Goal: Task Accomplishment & Management: Manage account settings

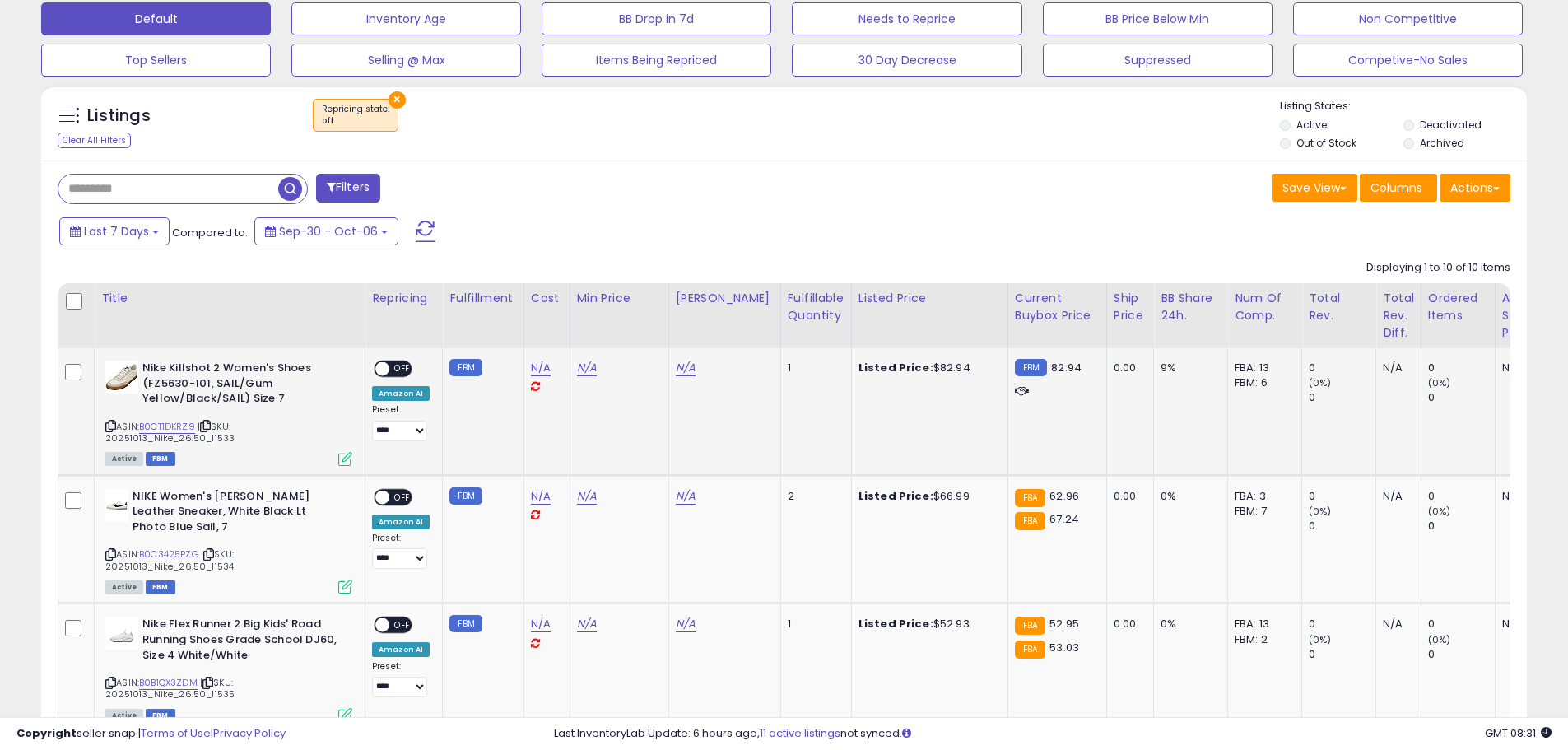
scroll to position [659, 0]
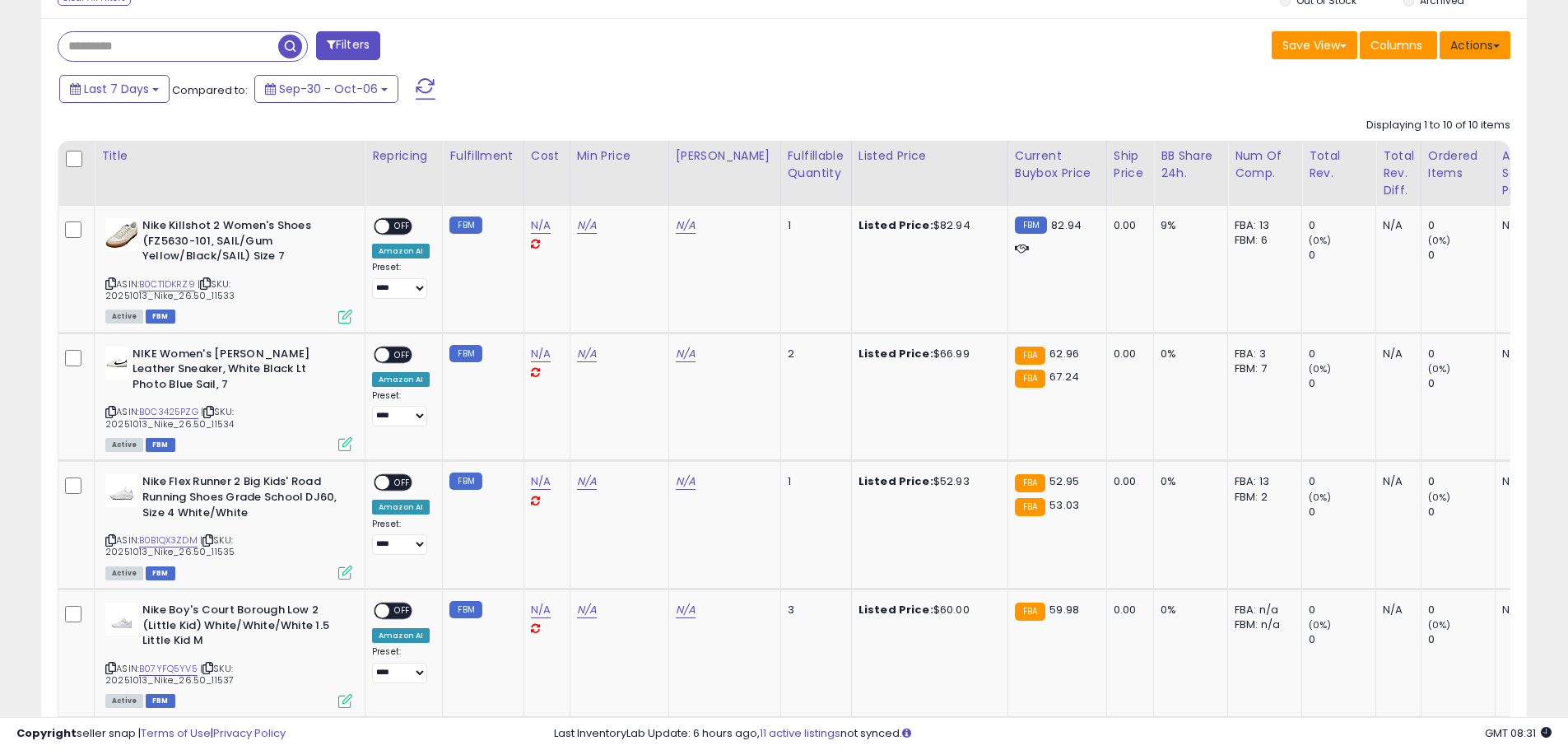
click at [1478, 50] on button "Actions" at bounding box center [1474, 45] width 71 height 28
click at [1431, 152] on link "Export All Columns" at bounding box center [1408, 150] width 181 height 26
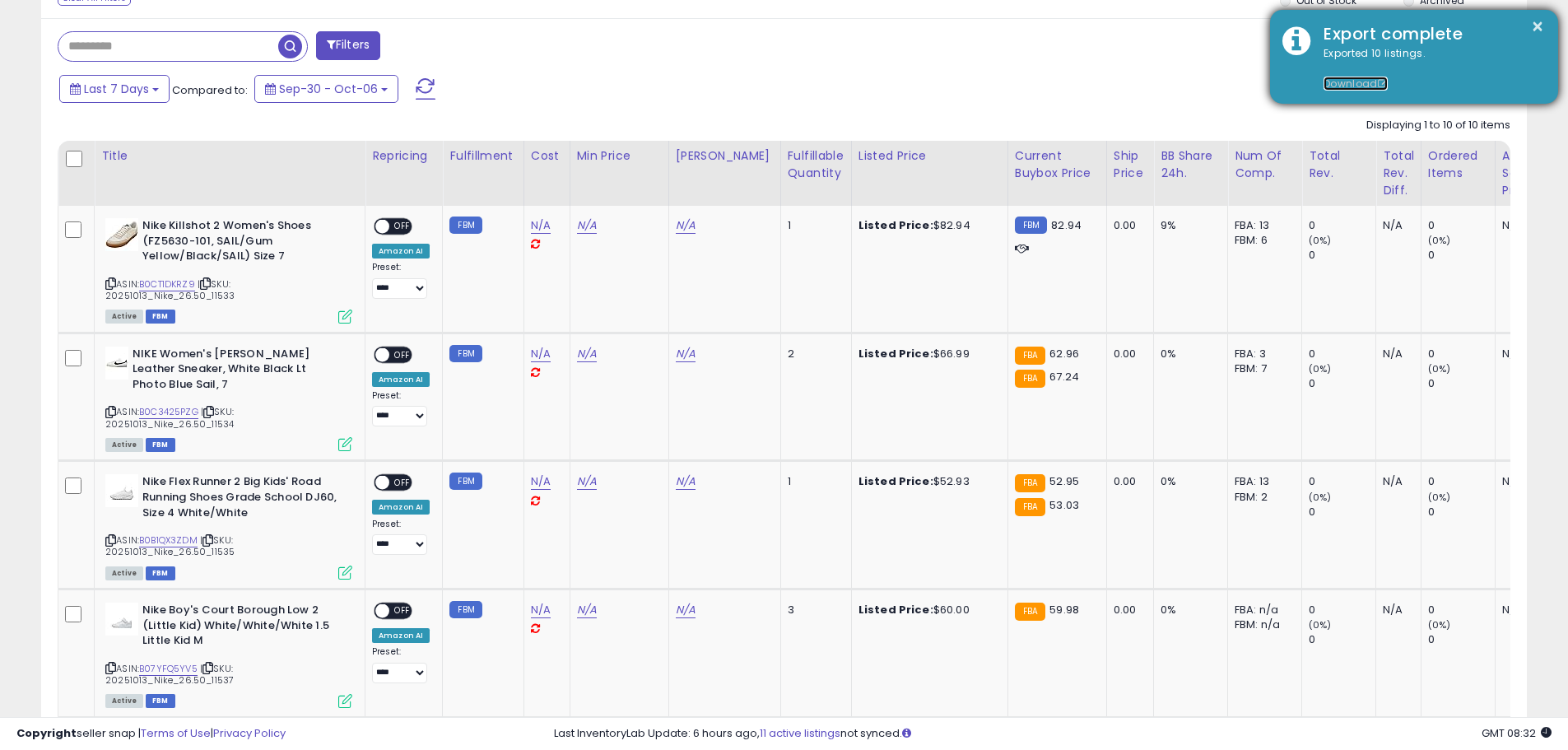
click at [1356, 86] on link "Download" at bounding box center [1356, 84] width 64 height 14
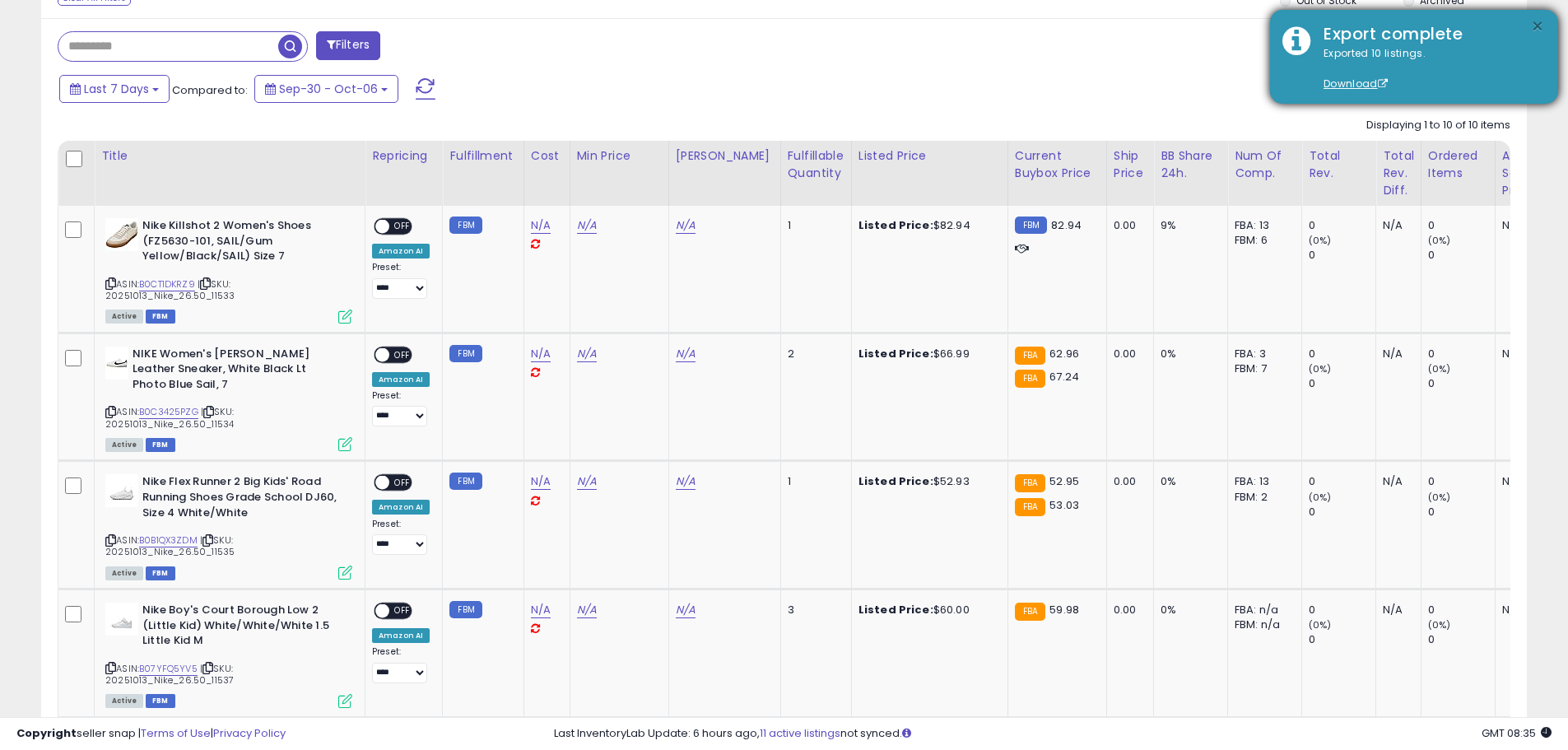
click at [1539, 22] on button "×" at bounding box center [1538, 26] width 13 height 21
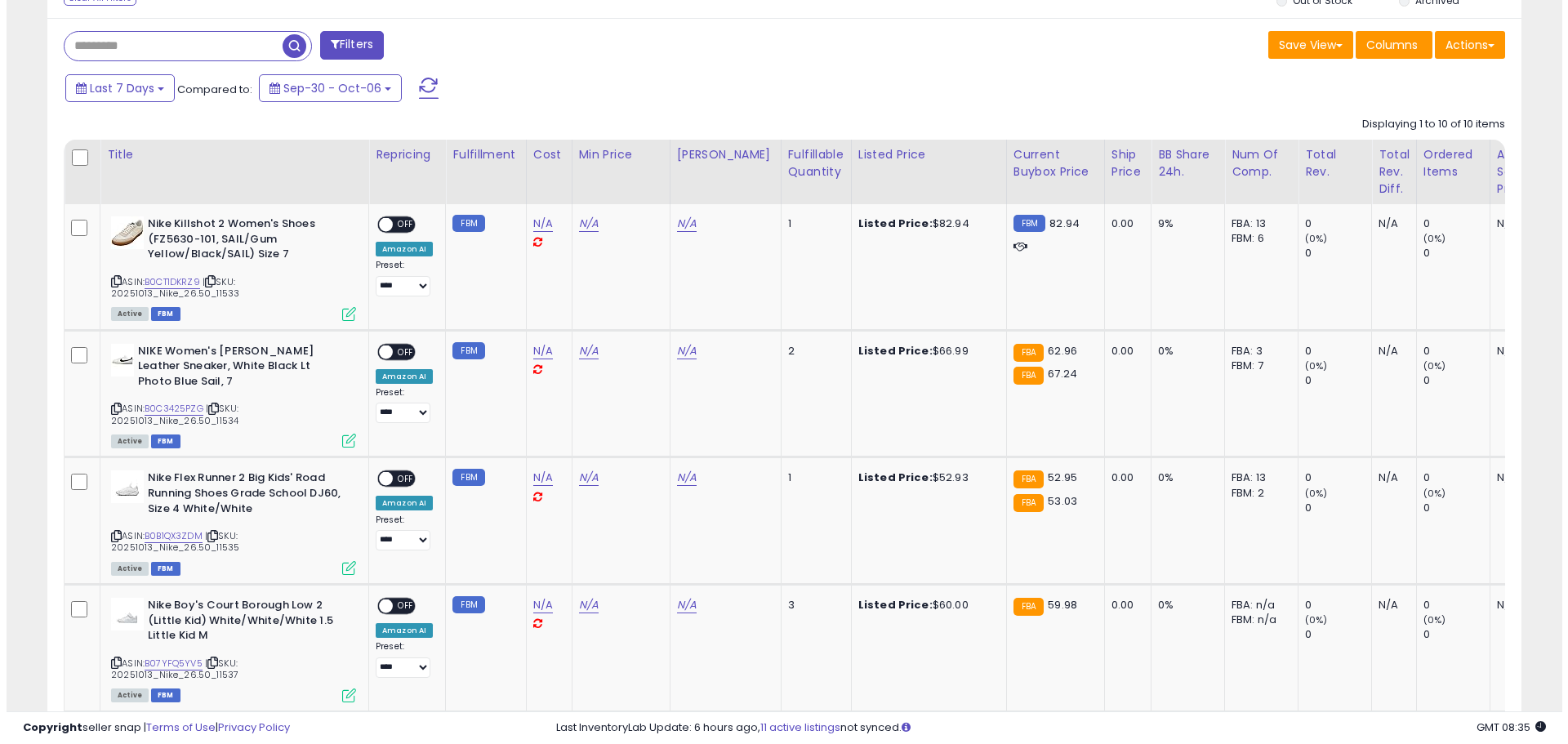
scroll to position [572, 0]
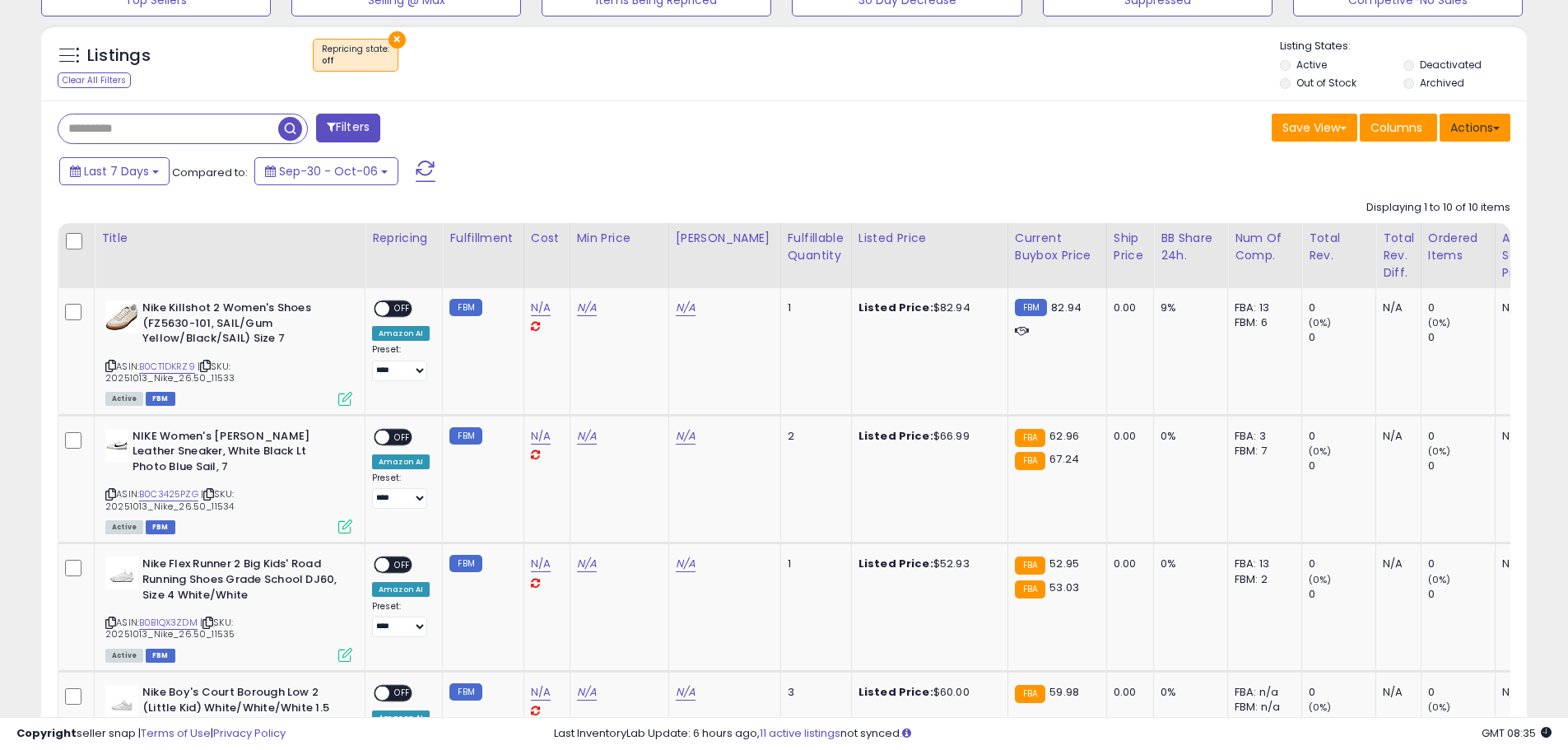
click at [1495, 122] on button "Actions" at bounding box center [1474, 127] width 71 height 28
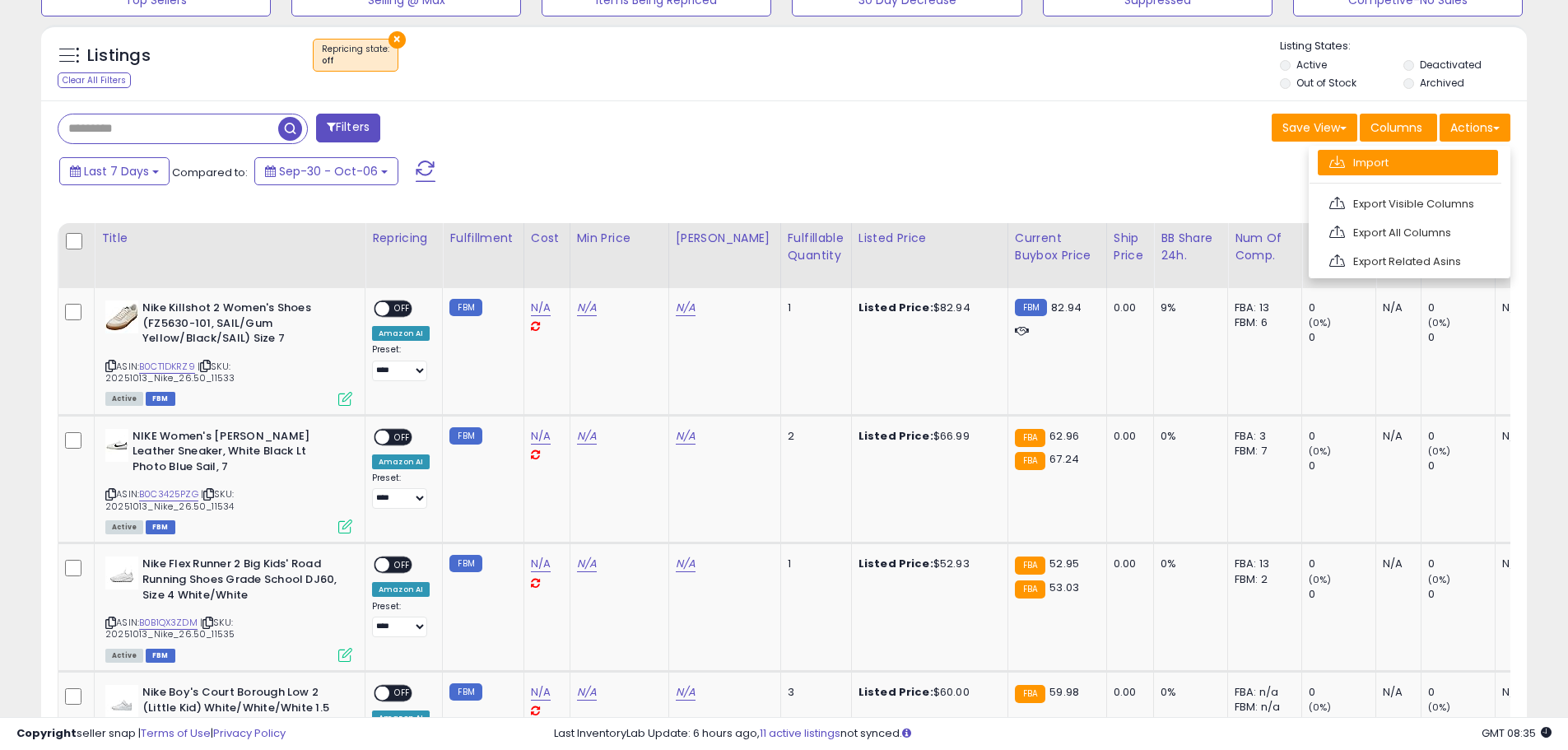
click at [1401, 168] on link "Import" at bounding box center [1408, 163] width 181 height 26
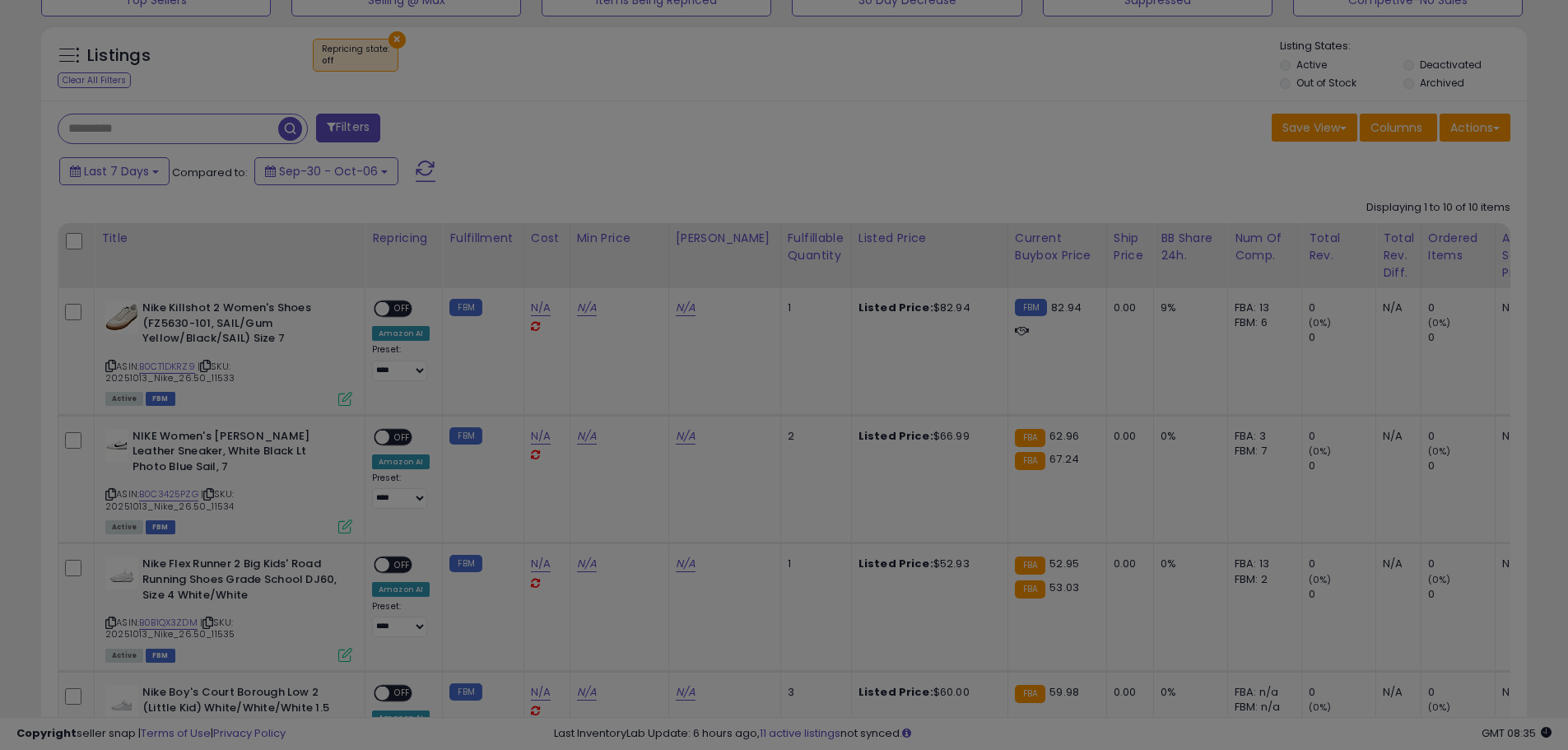
scroll to position [338, 869]
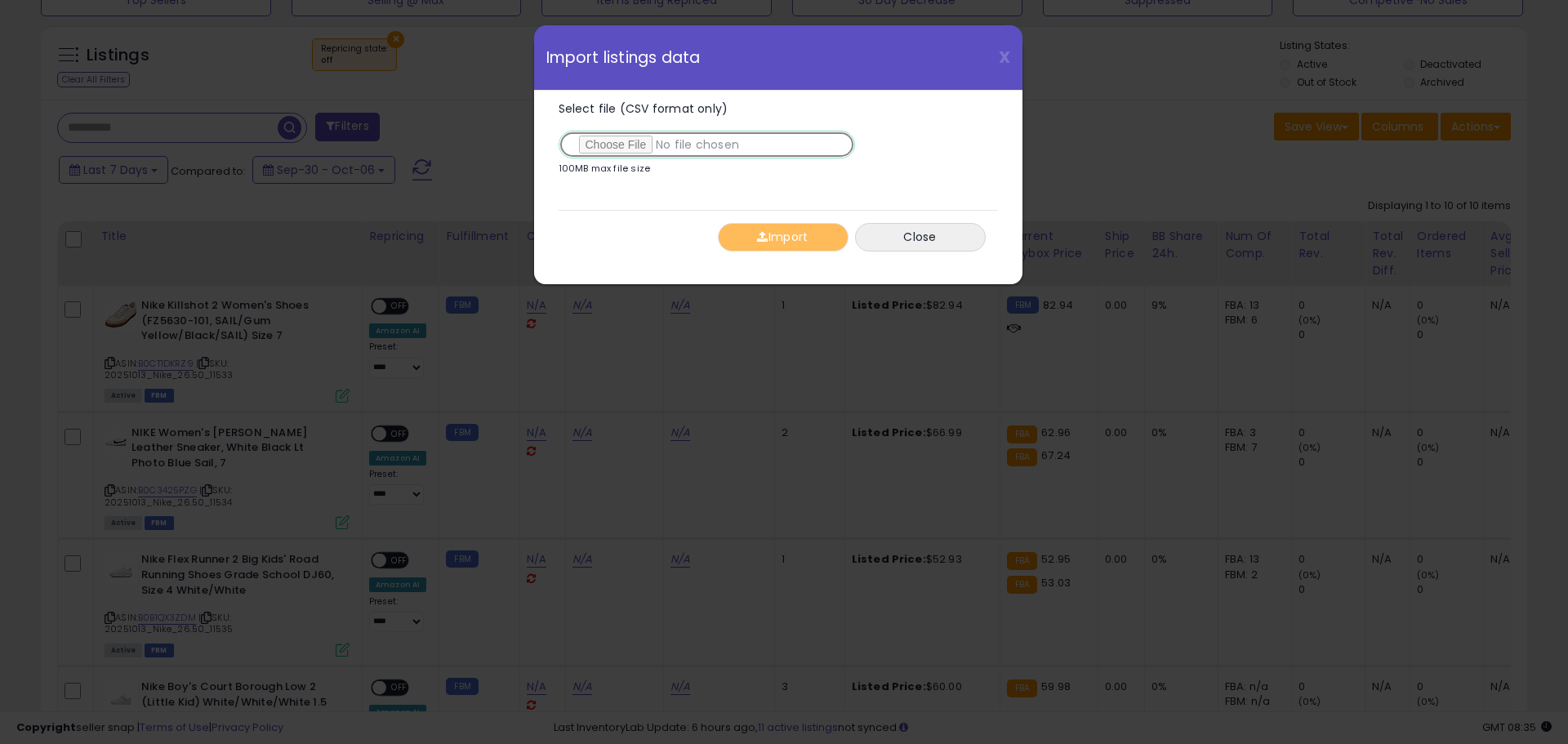
click at [630, 151] on input "Select file (CSV format only)" at bounding box center [707, 144] width 296 height 27
type input "**********"
click at [749, 241] on button "Import" at bounding box center [782, 237] width 130 height 28
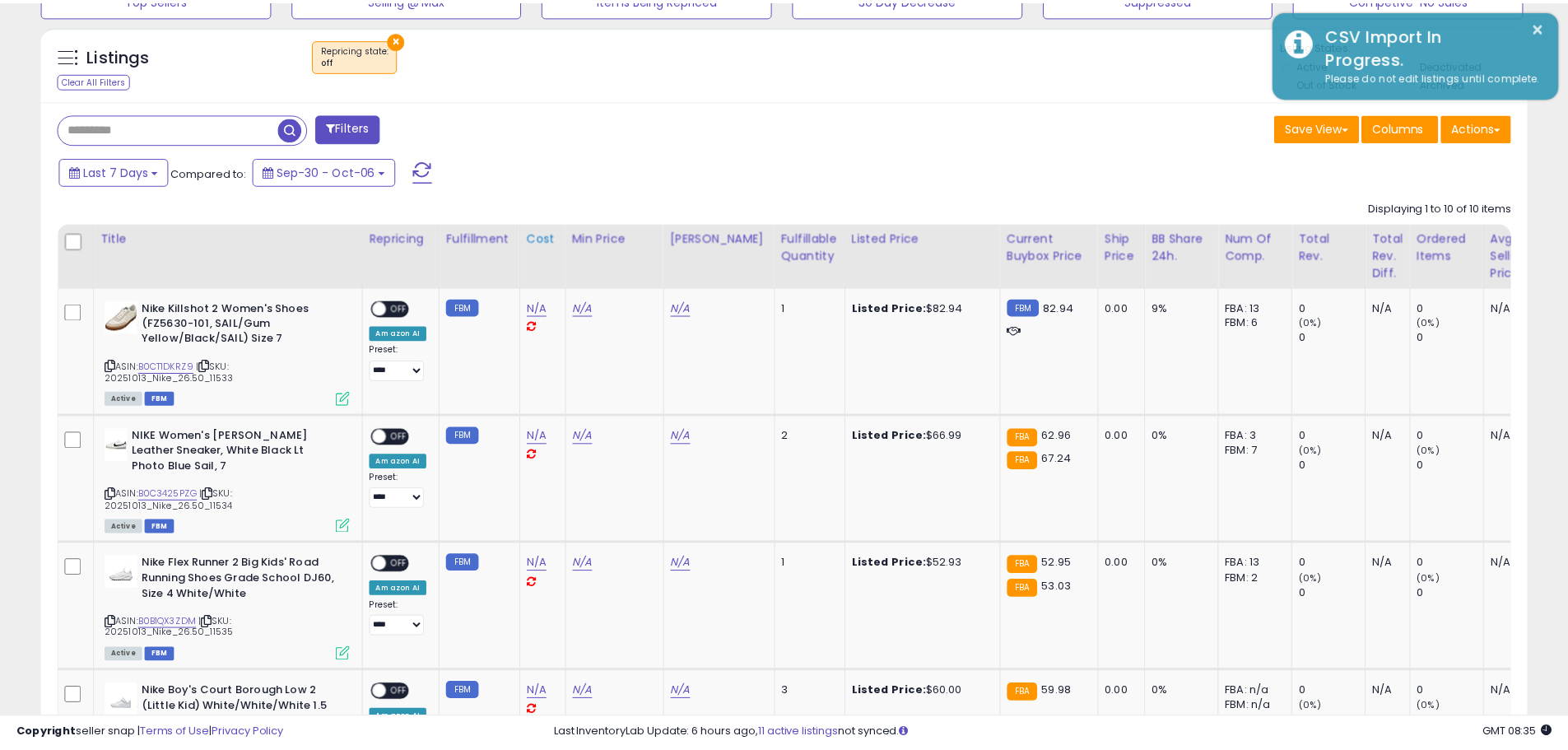
scroll to position [822787, 822295]
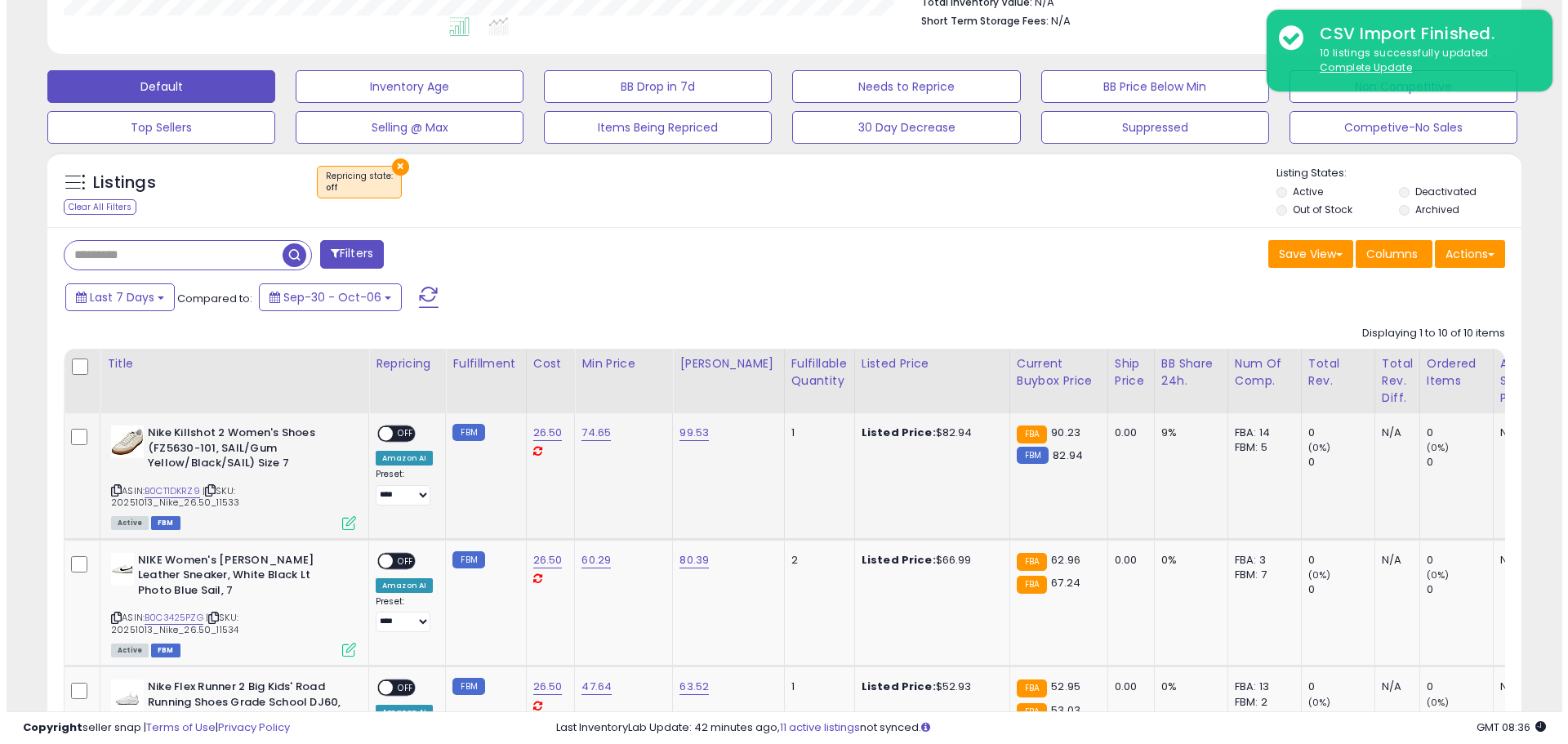
scroll to position [677, 0]
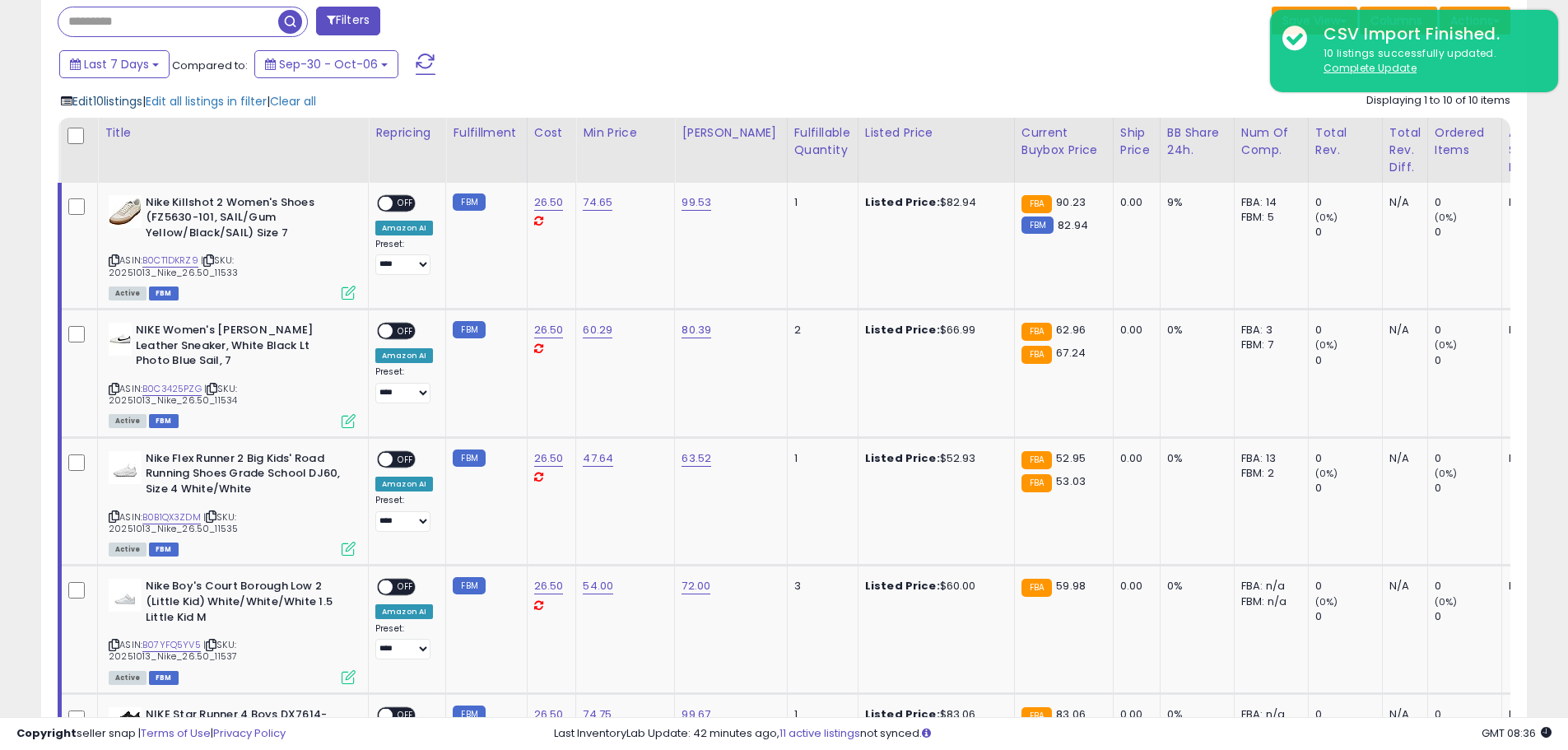
click at [139, 105] on span "Edit 10 listings" at bounding box center [107, 101] width 70 height 16
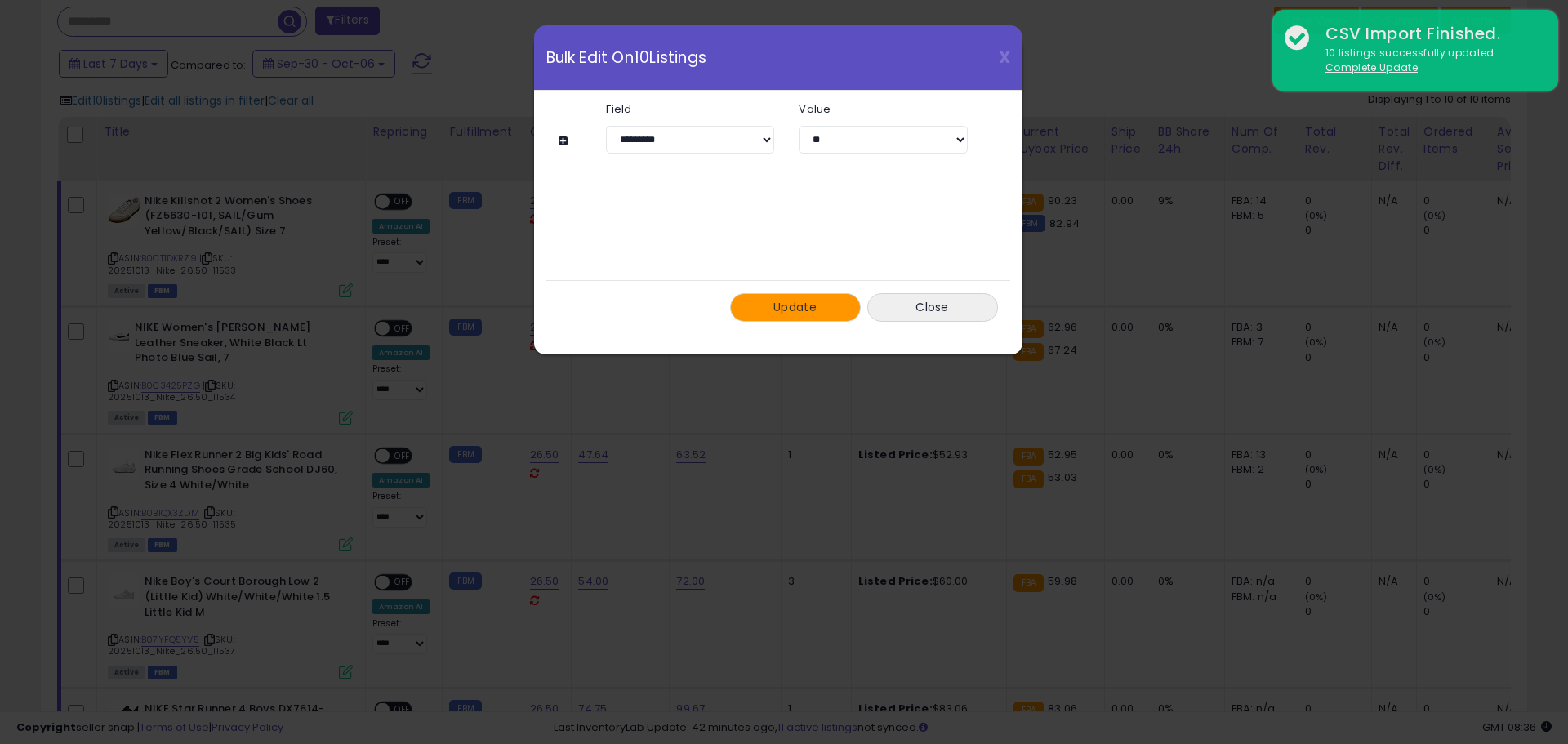
click at [789, 295] on button "Update" at bounding box center [795, 308] width 130 height 28
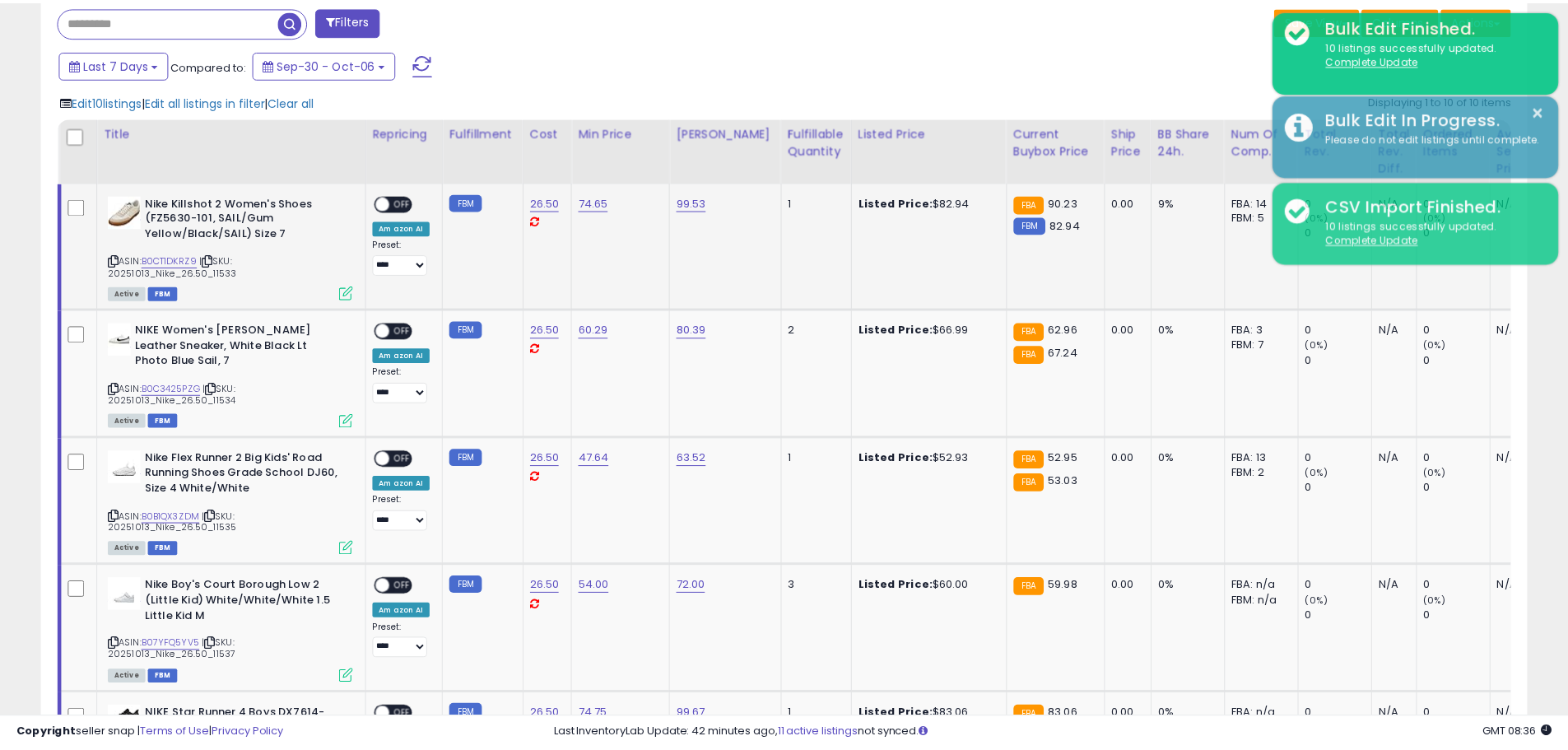
scroll to position [822787, 822295]
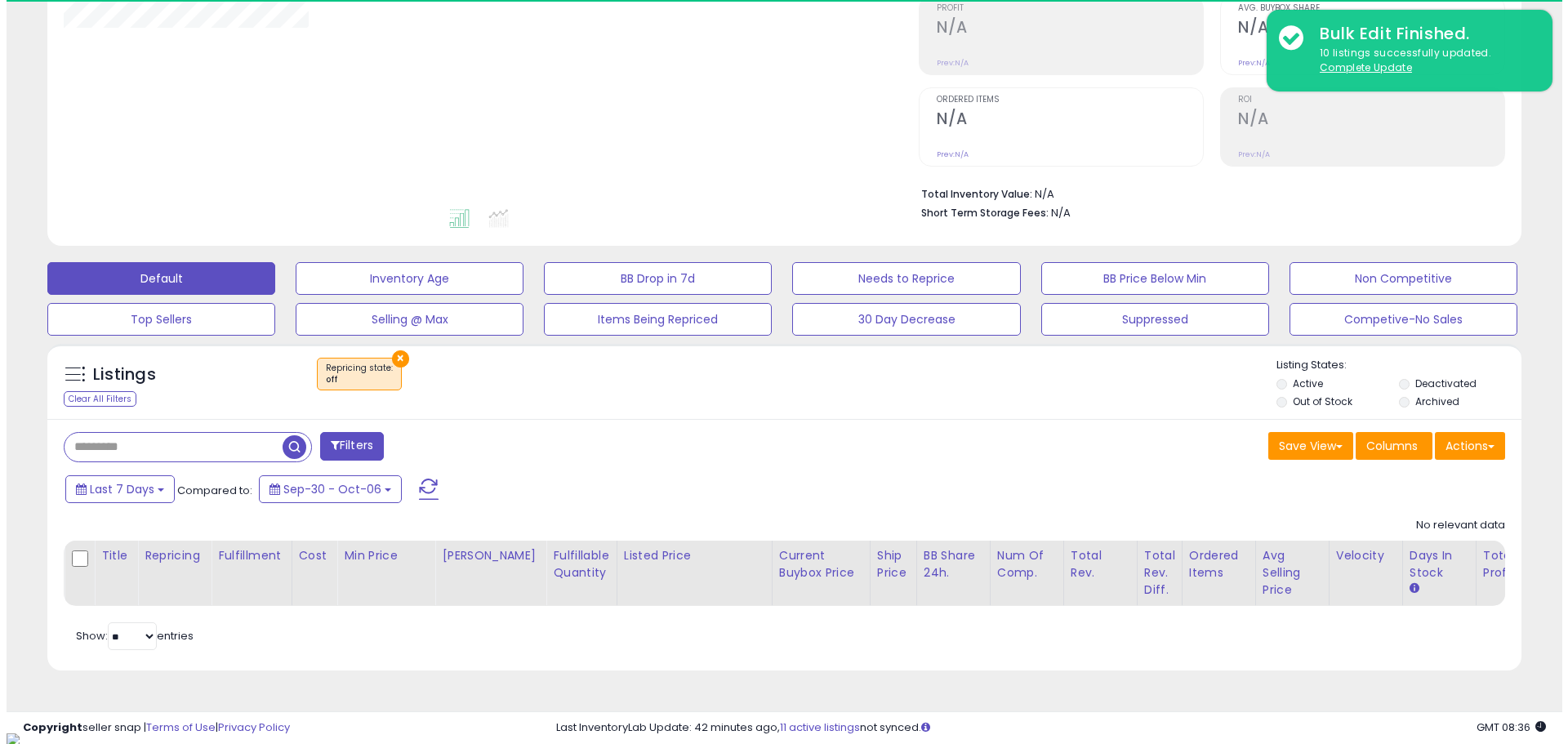
scroll to position [335, 855]
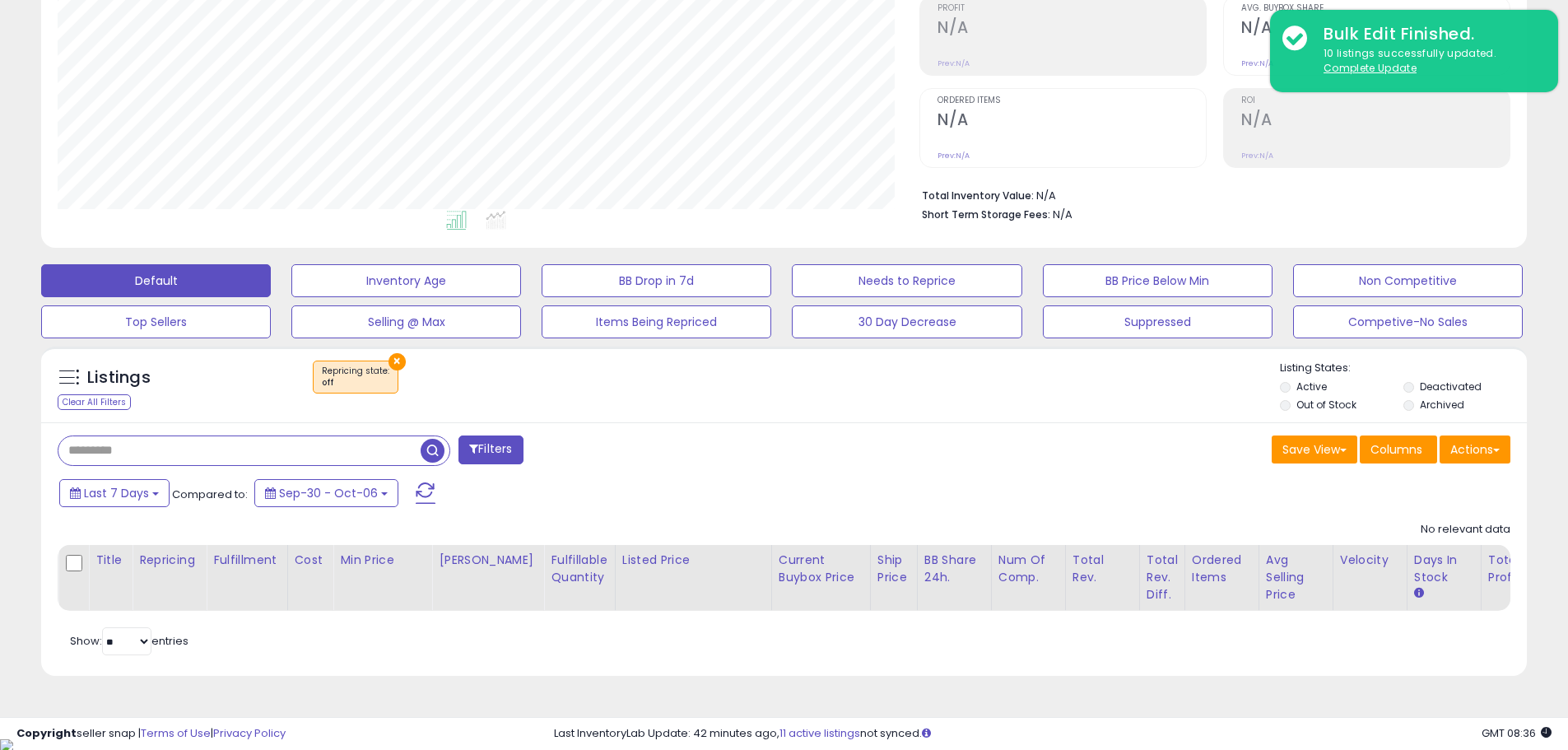
click at [233, 451] on input "text" at bounding box center [239, 451] width 362 height 29
click at [391, 359] on button "×" at bounding box center [397, 361] width 17 height 17
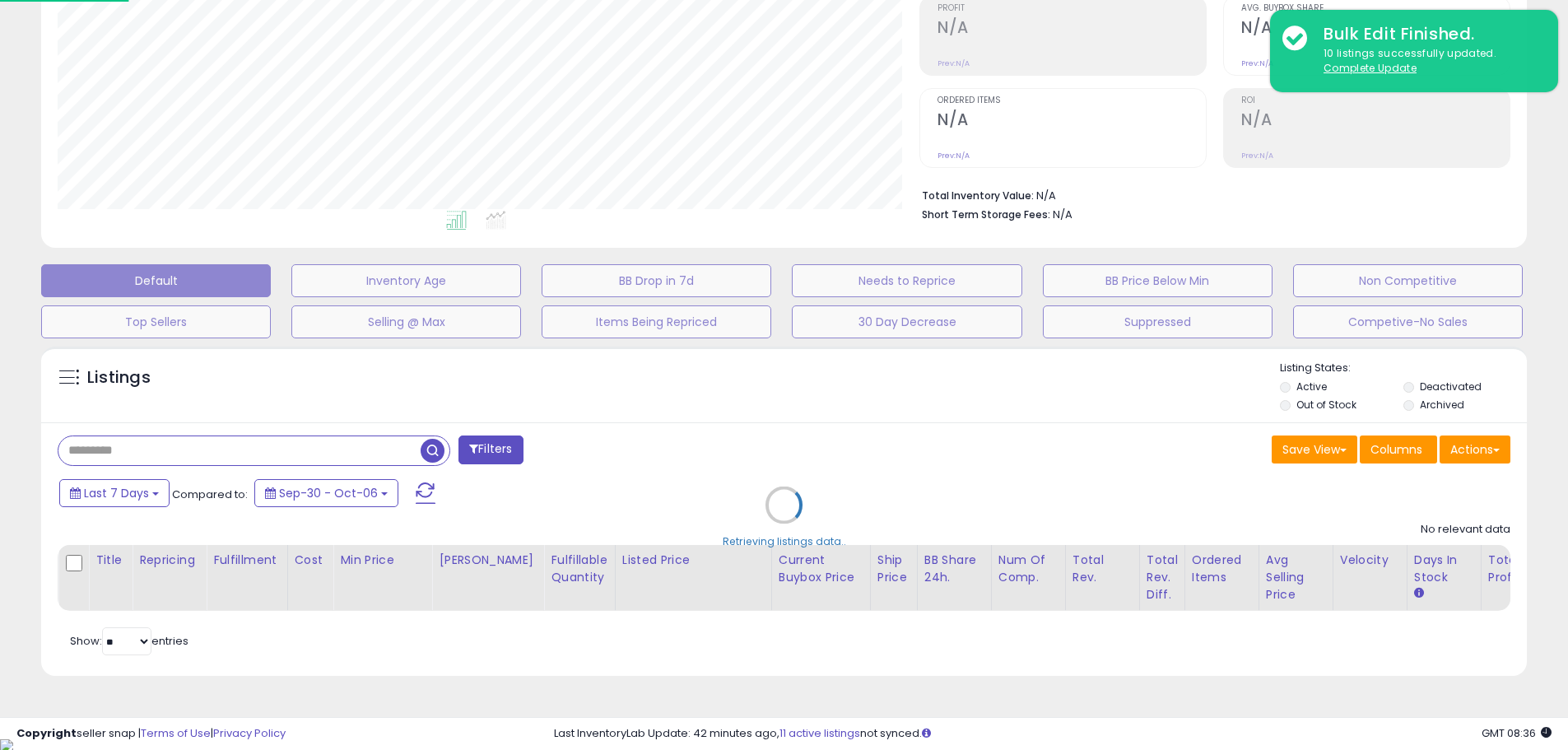
scroll to position [338, 869]
click at [215, 443] on div "Retrieving listings data.." at bounding box center [789, 517] width 1522 height 358
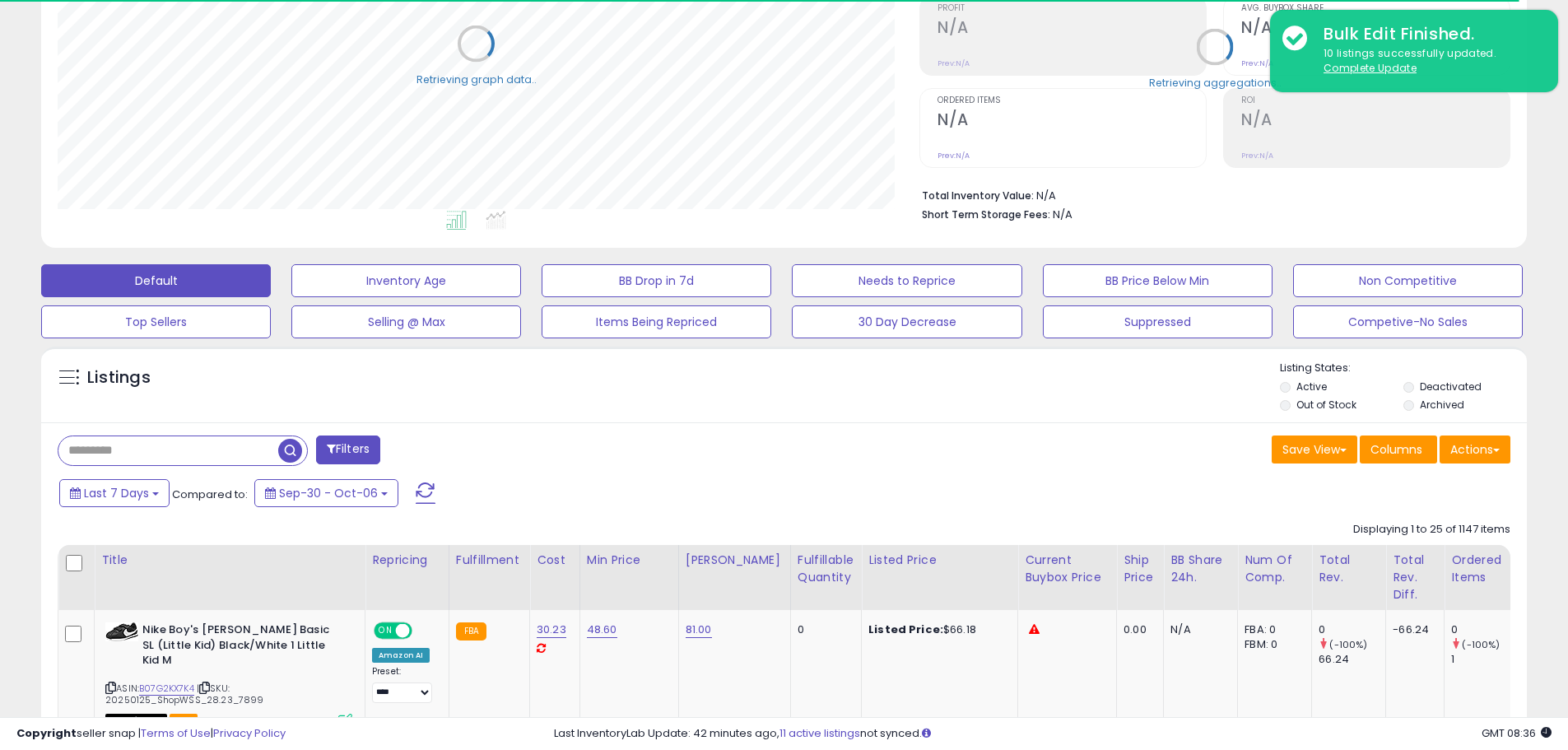
scroll to position [822787, 822295]
click at [199, 457] on input "text" at bounding box center [168, 451] width 220 height 29
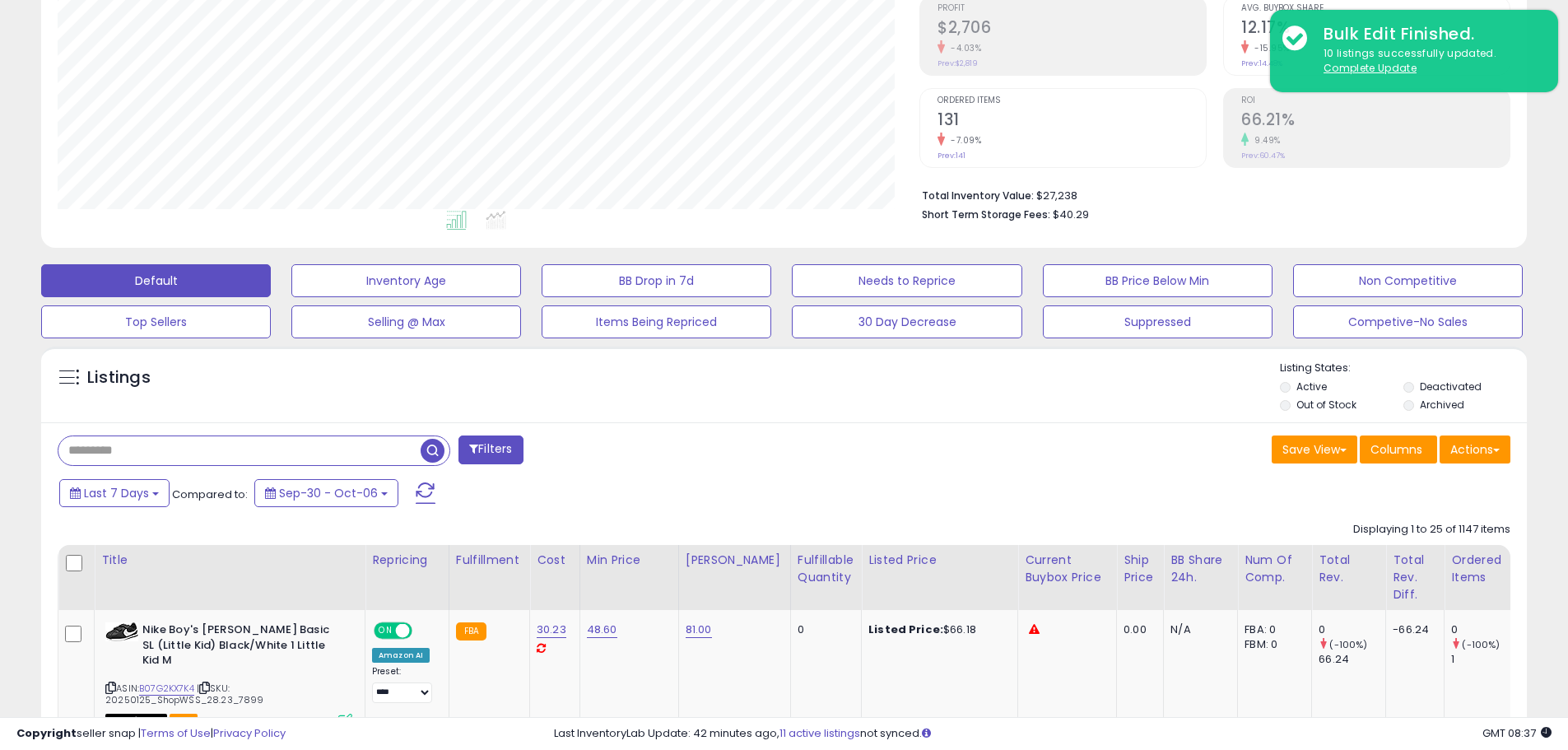
paste input "**********"
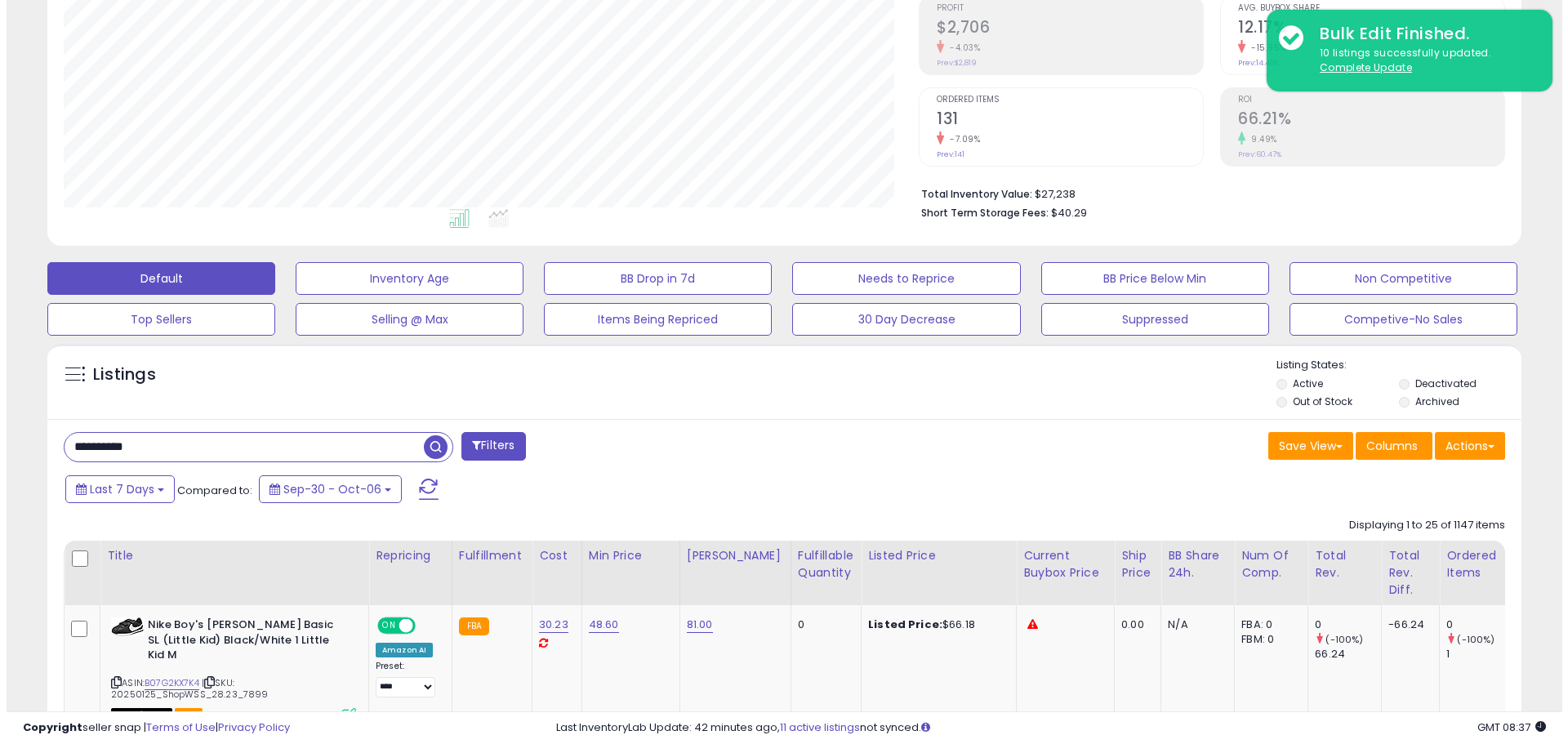
scroll to position [335, 855]
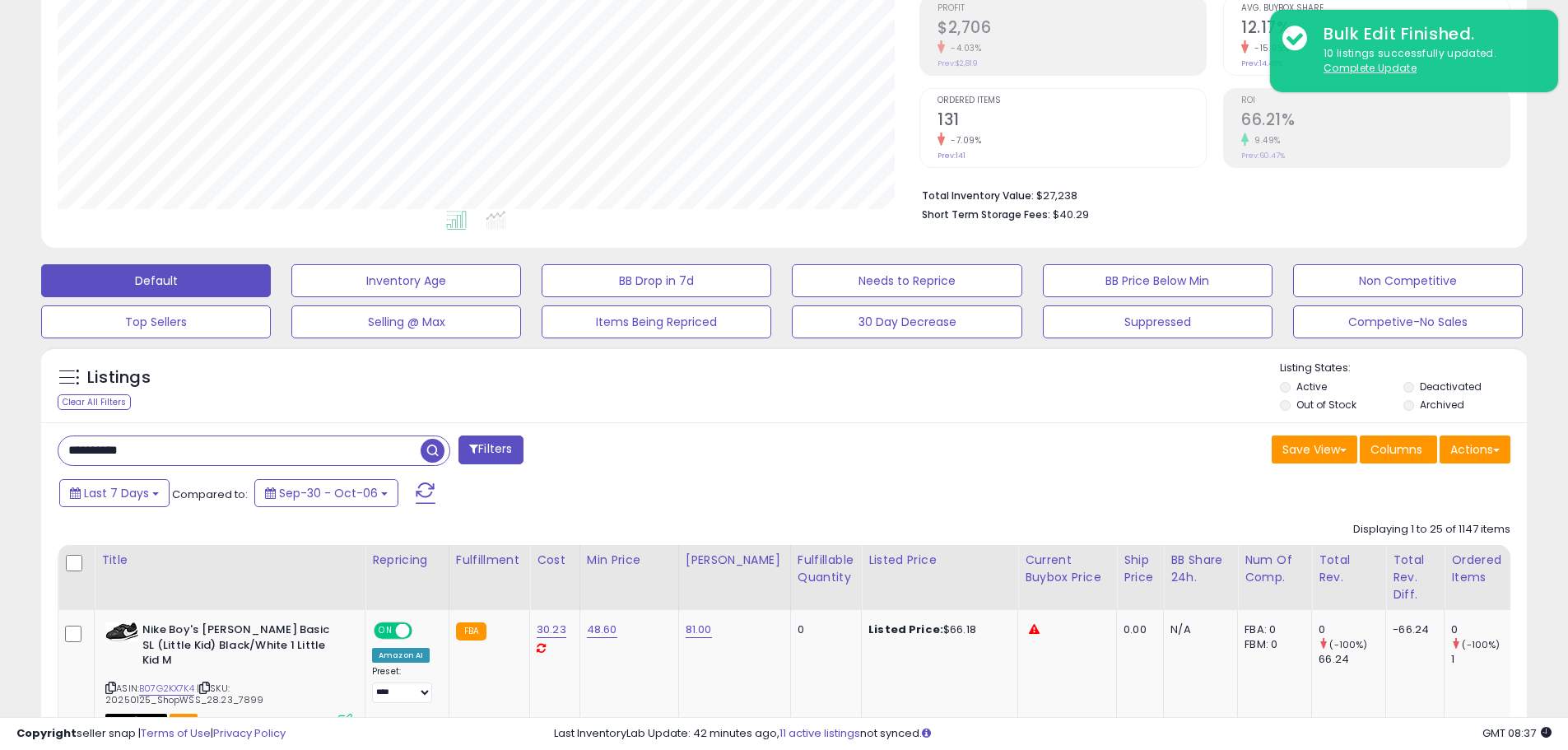
click at [1417, 380] on li "Deactivated" at bounding box center [1463, 388] width 121 height 18
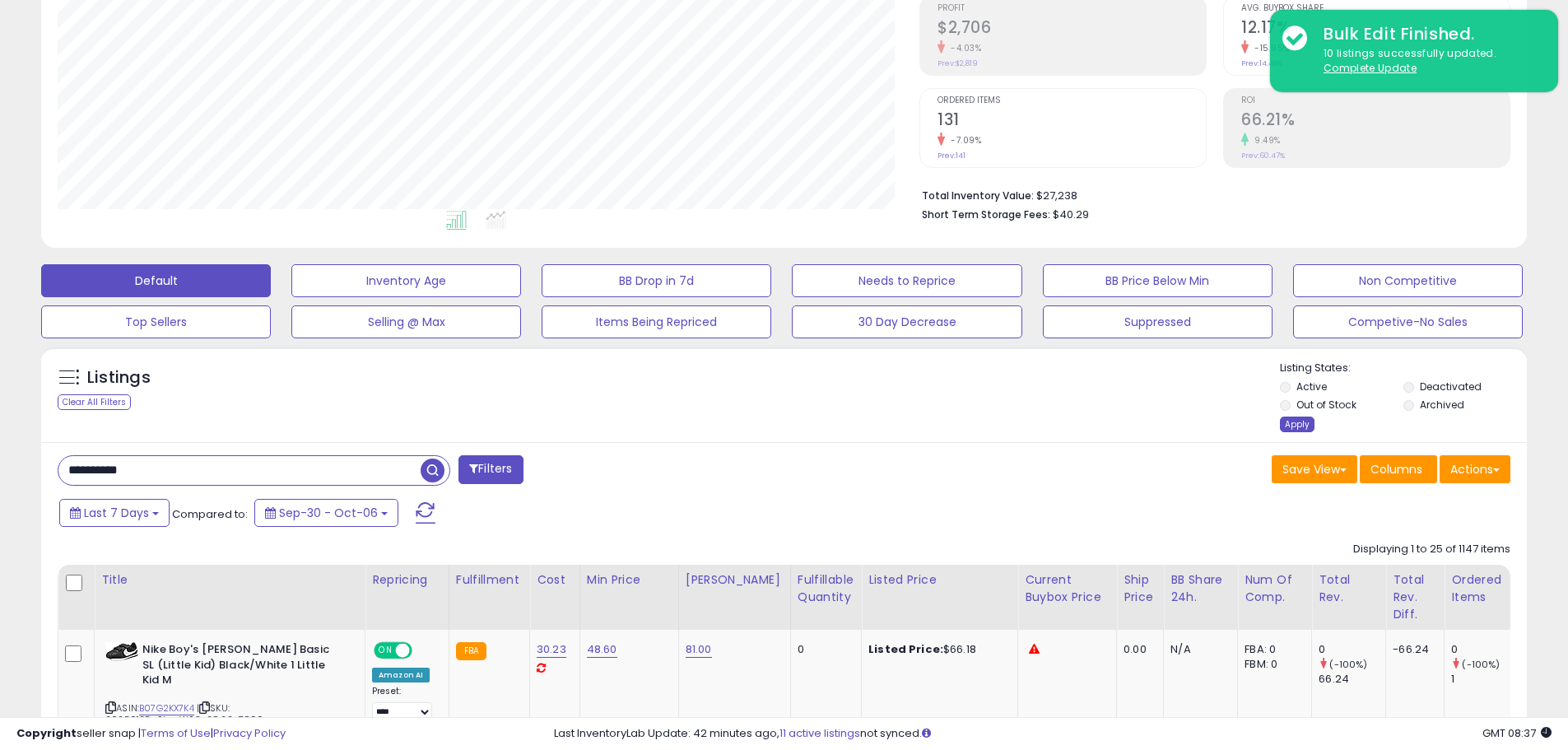
click at [1296, 426] on div "Apply" at bounding box center [1297, 424] width 35 height 15
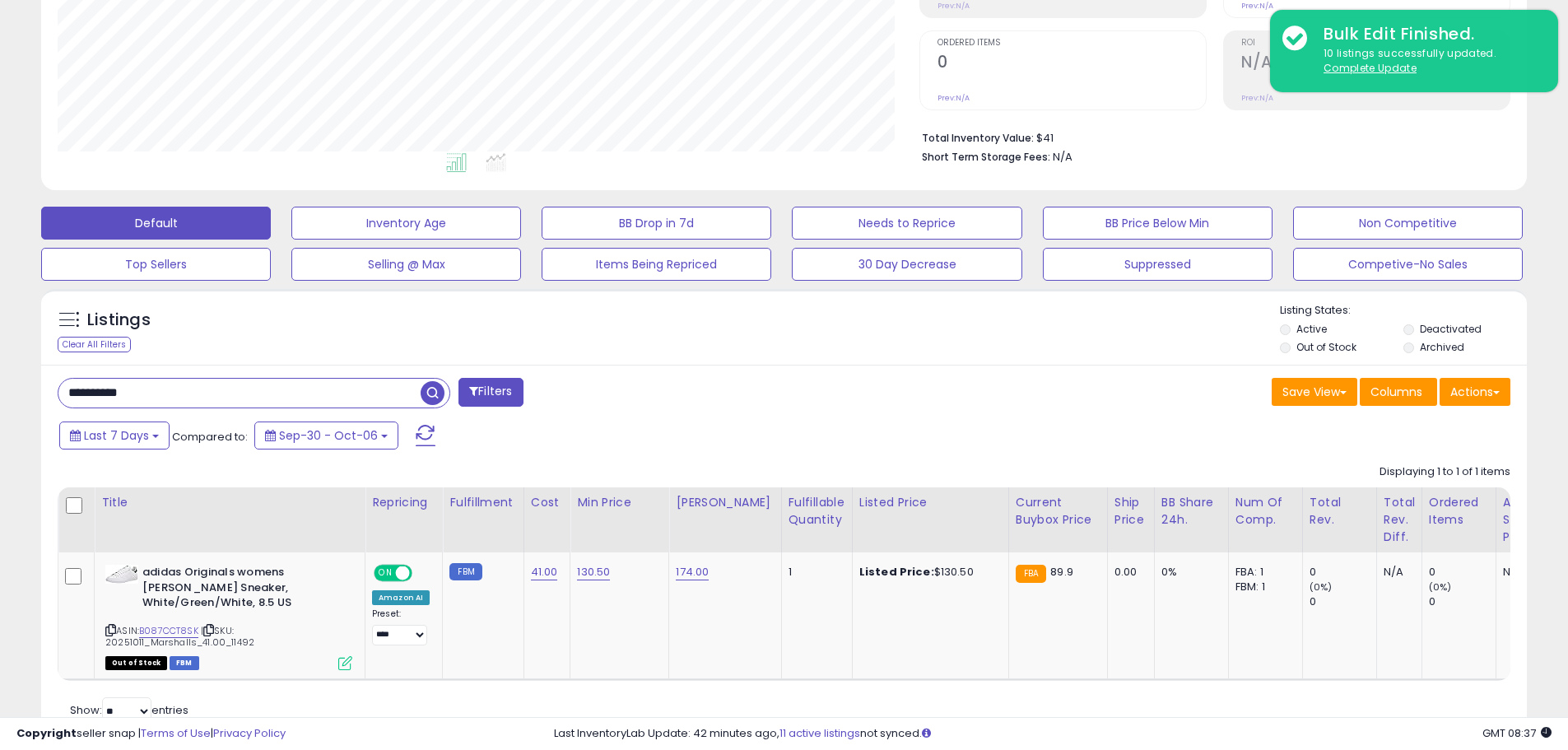
scroll to position [382, 0]
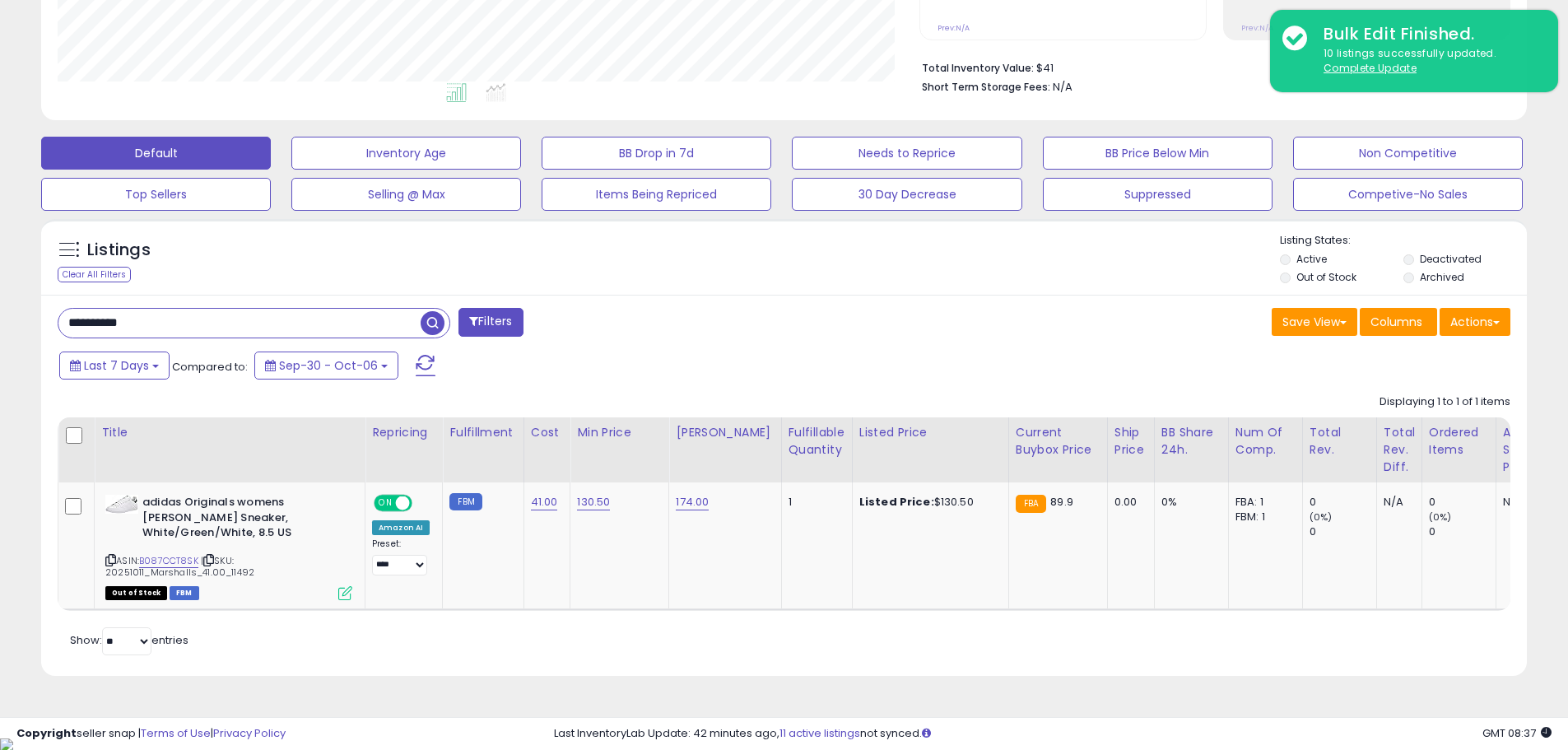
click at [205, 317] on input "**********" at bounding box center [239, 323] width 362 height 29
paste input "text"
type input "**********"
click at [443, 327] on span "button" at bounding box center [433, 323] width 24 height 24
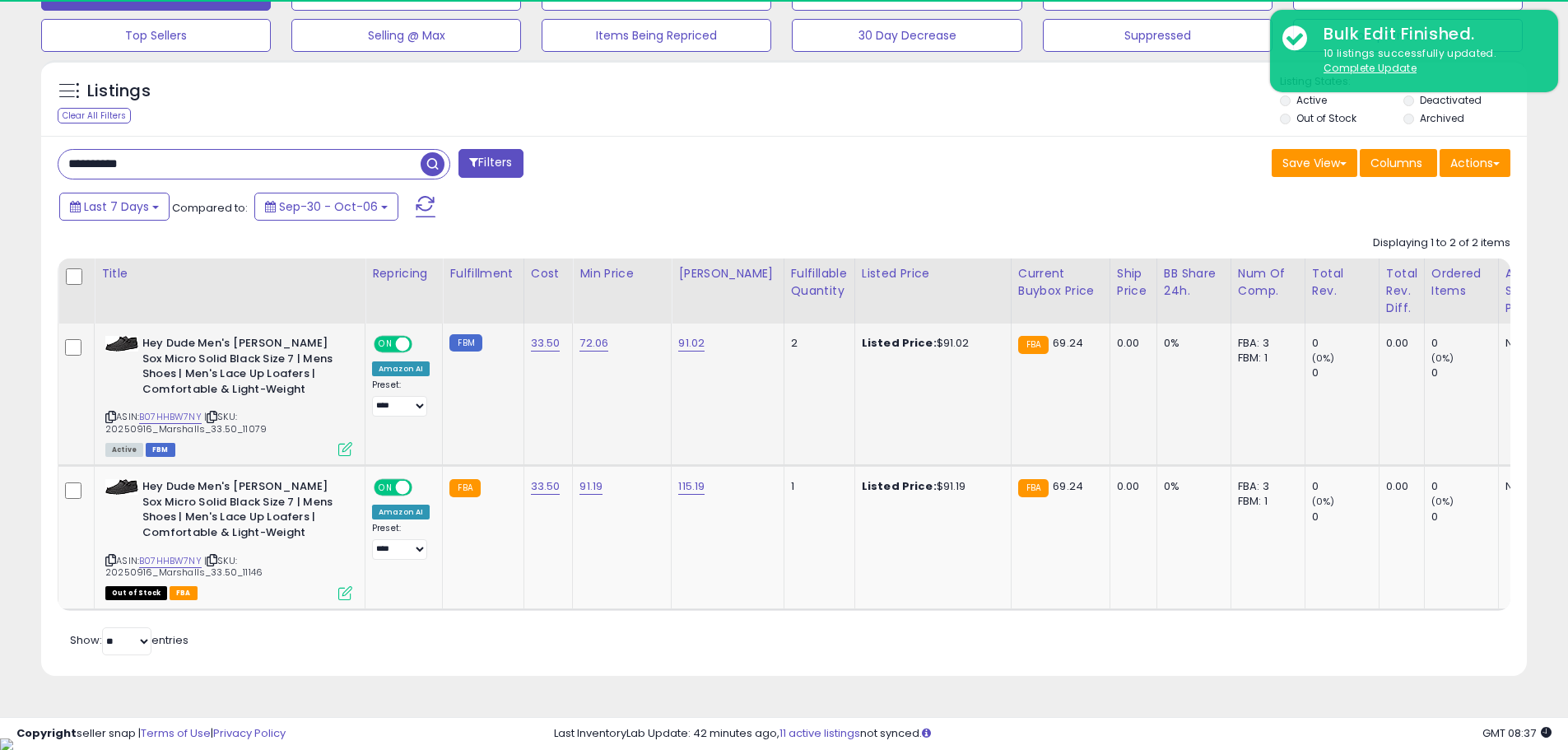
scroll to position [338, 862]
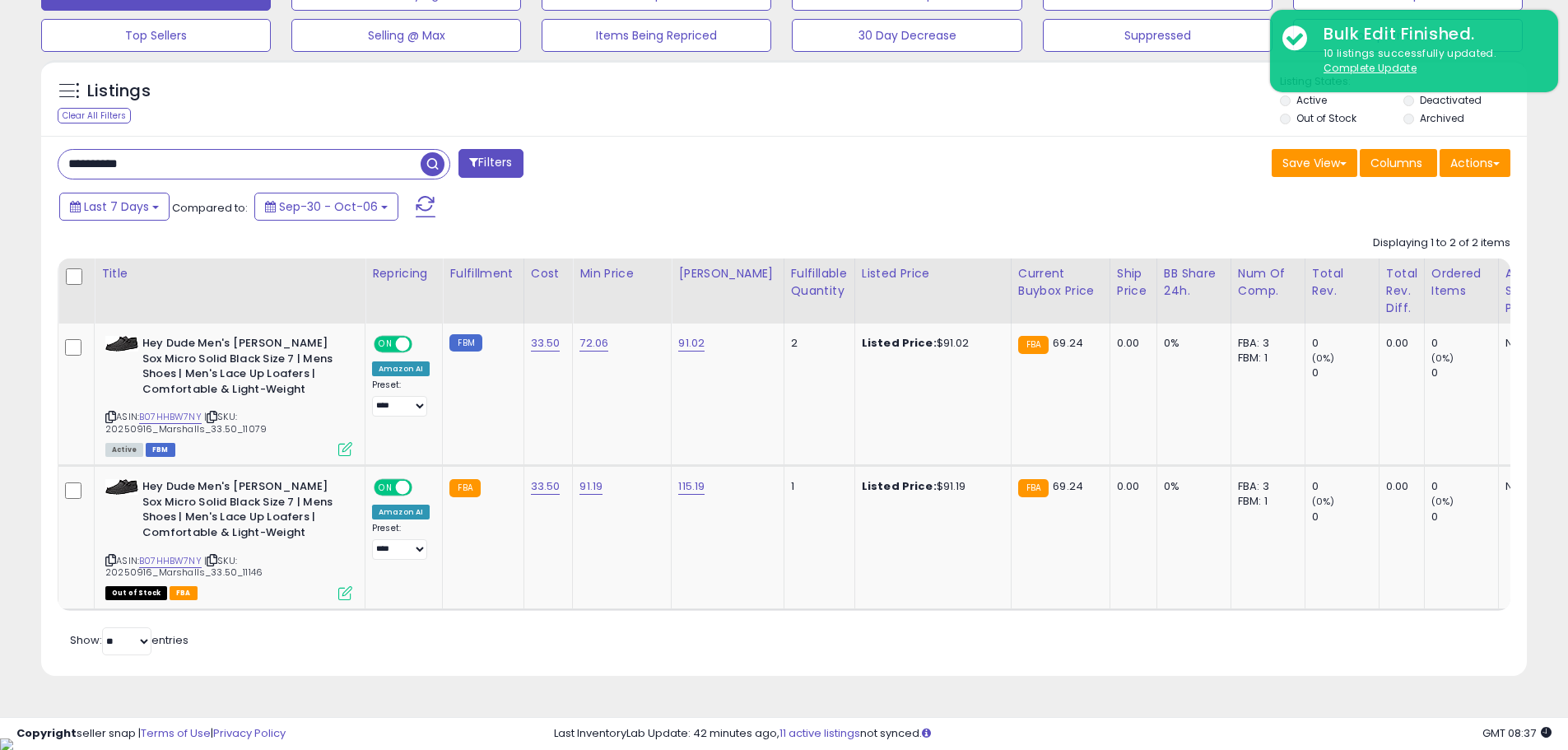
click at [195, 159] on input "**********" at bounding box center [239, 164] width 362 height 29
paste input "text"
click at [425, 163] on span "button" at bounding box center [433, 164] width 24 height 24
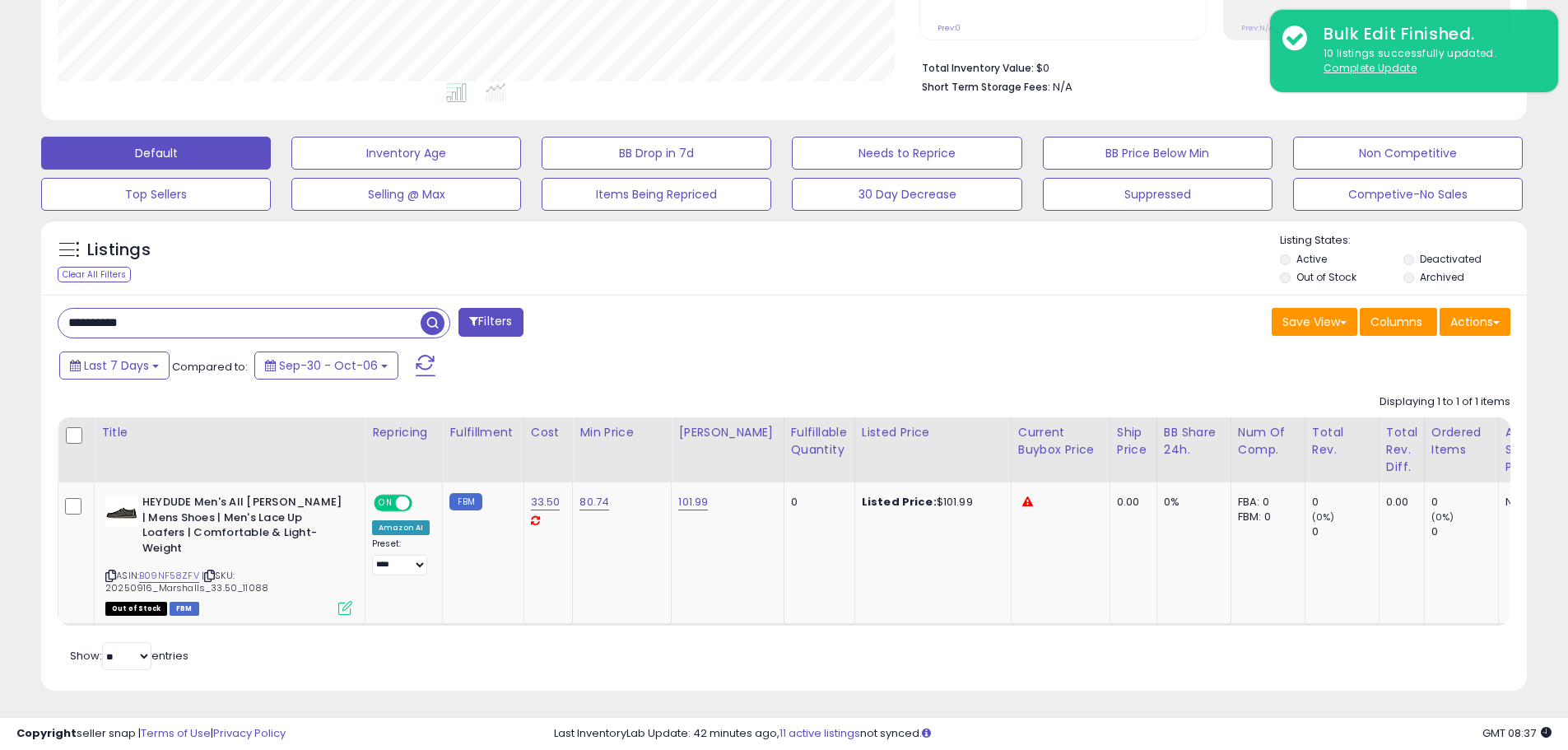
click at [149, 320] on input "**********" at bounding box center [239, 323] width 362 height 29
paste input "text"
type input "**********"
click at [437, 323] on span "button" at bounding box center [433, 323] width 24 height 24
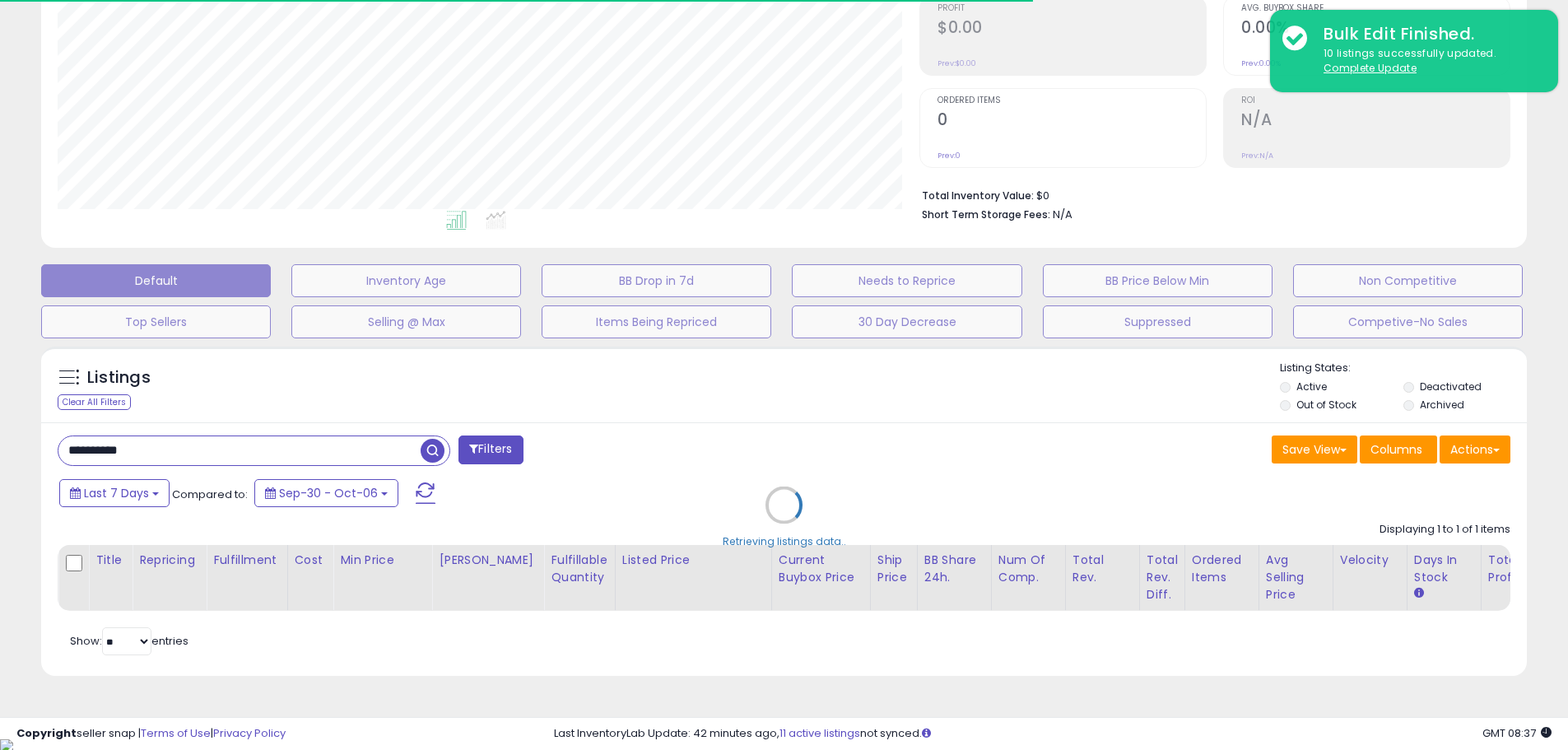
scroll to position [0, 0]
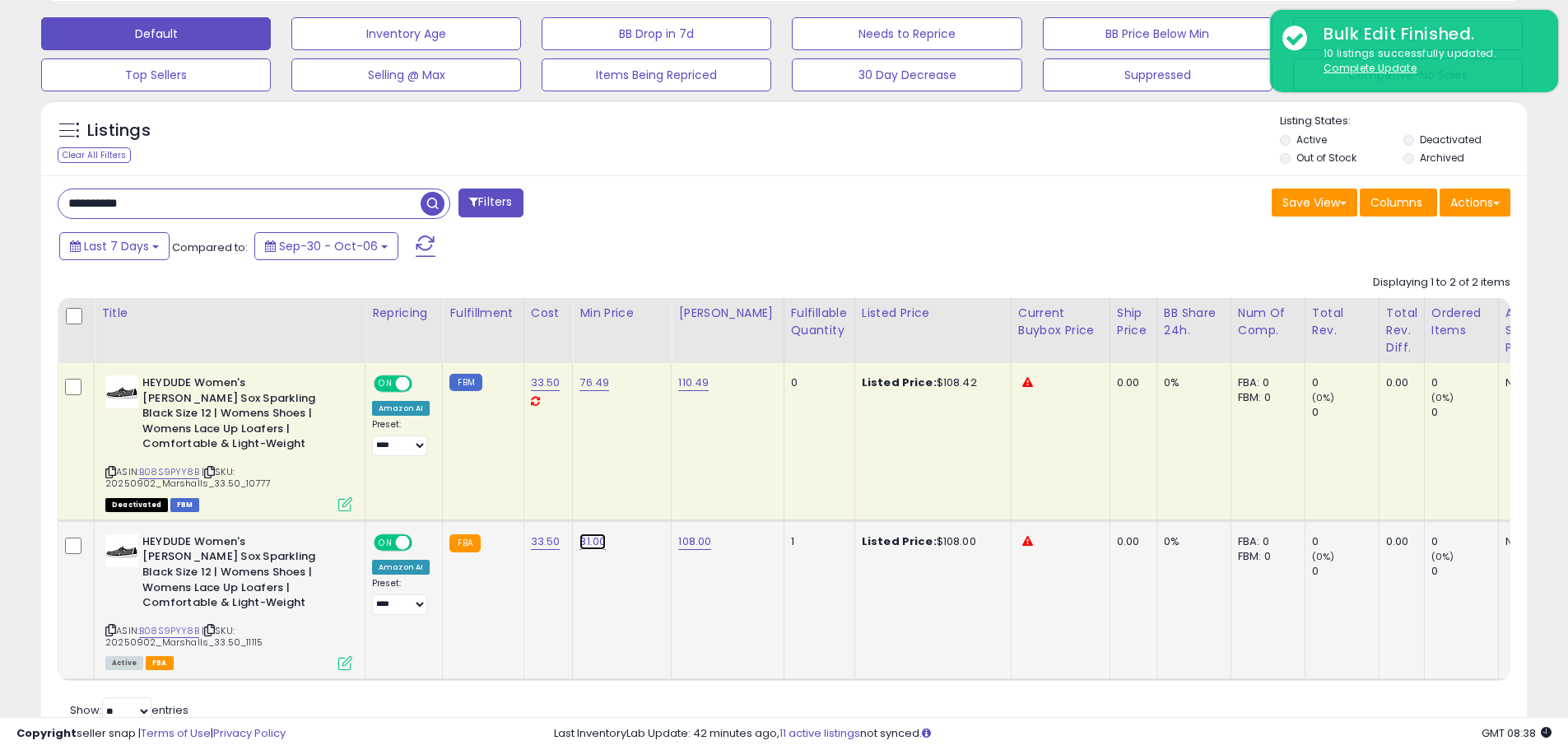
click at [586, 534] on link "81.00" at bounding box center [592, 542] width 26 height 16
click at [674, 485] on icon "button" at bounding box center [669, 483] width 10 height 10
click at [598, 379] on link "76.49" at bounding box center [594, 383] width 30 height 16
drag, startPoint x: 512, startPoint y: 345, endPoint x: 428, endPoint y: 328, distance: 85.7
click at [436, 333] on table "Title Repricing" at bounding box center [1116, 489] width 2118 height 383
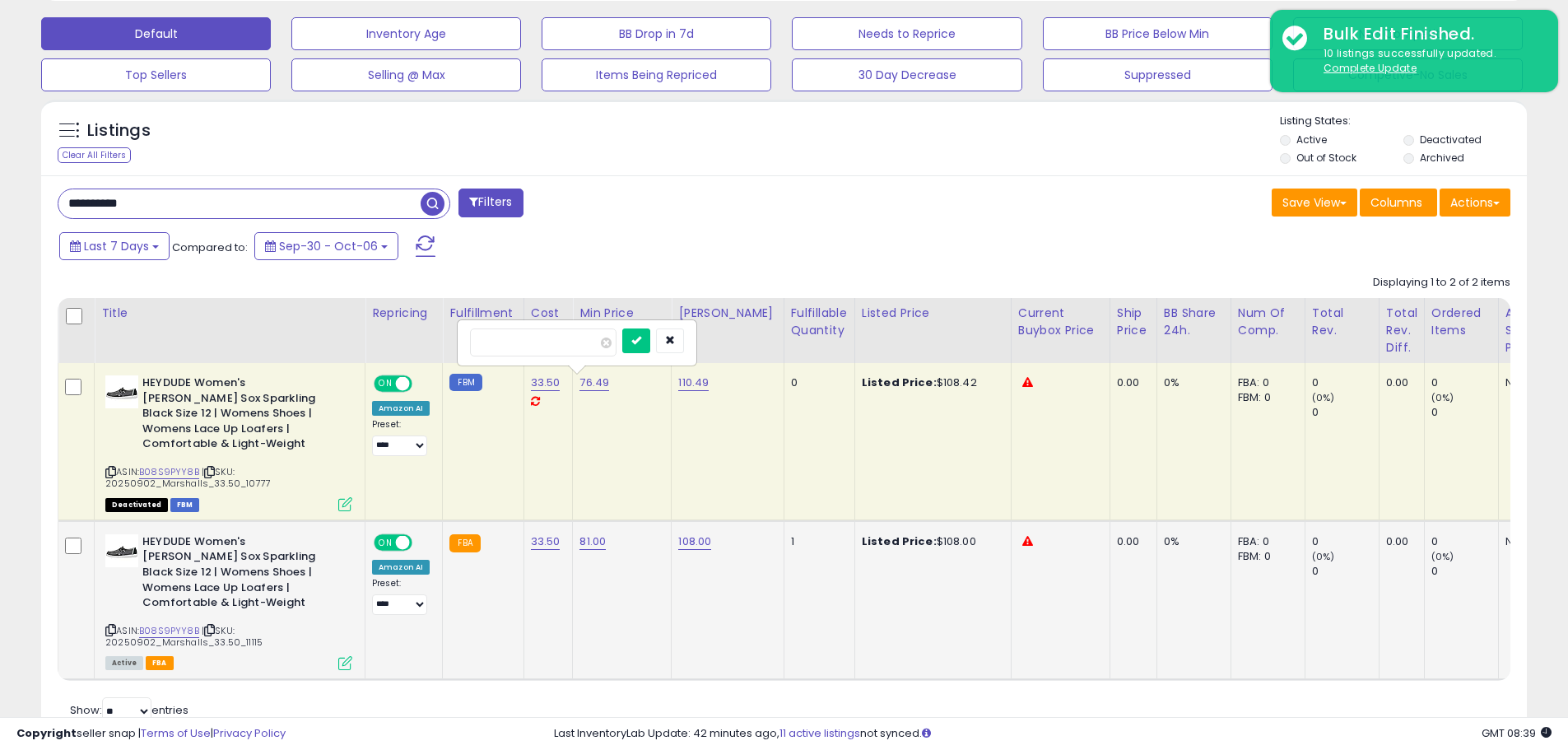
type input "*****"
click at [641, 341] on icon "submit" at bounding box center [636, 340] width 10 height 10
click at [688, 383] on link "110.49" at bounding box center [694, 383] width 30 height 16
drag, startPoint x: 650, startPoint y: 338, endPoint x: 522, endPoint y: 321, distance: 129.1
click at [554, 329] on table "Title Repricing" at bounding box center [1116, 489] width 2118 height 383
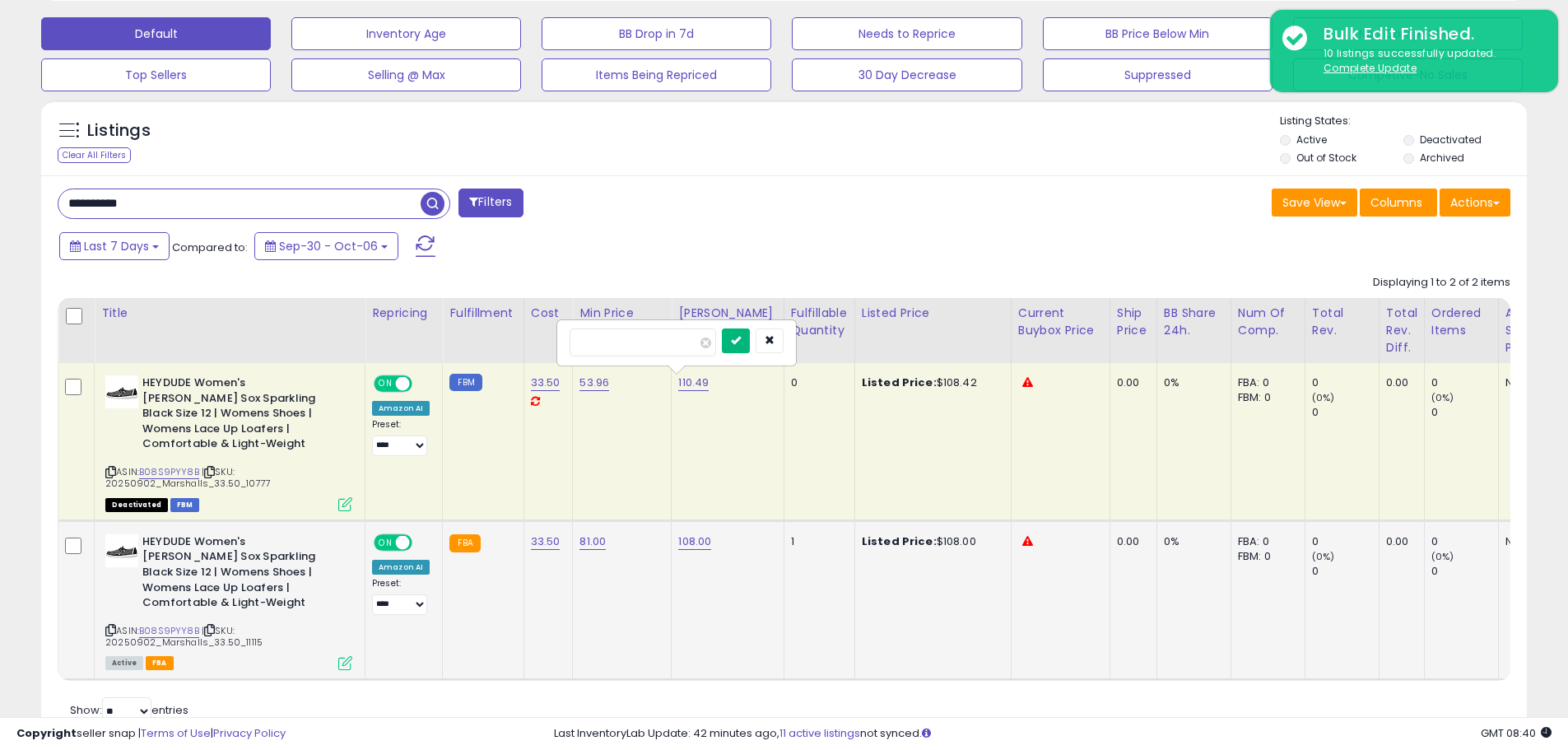
type input "*****"
click at [741, 339] on icon "submit" at bounding box center [736, 340] width 10 height 10
drag, startPoint x: 617, startPoint y: 380, endPoint x: 574, endPoint y: 376, distance: 43.2
click at [574, 376] on td "53.96" at bounding box center [622, 442] width 98 height 157
drag, startPoint x: 706, startPoint y: 379, endPoint x: 672, endPoint y: 382, distance: 34.1
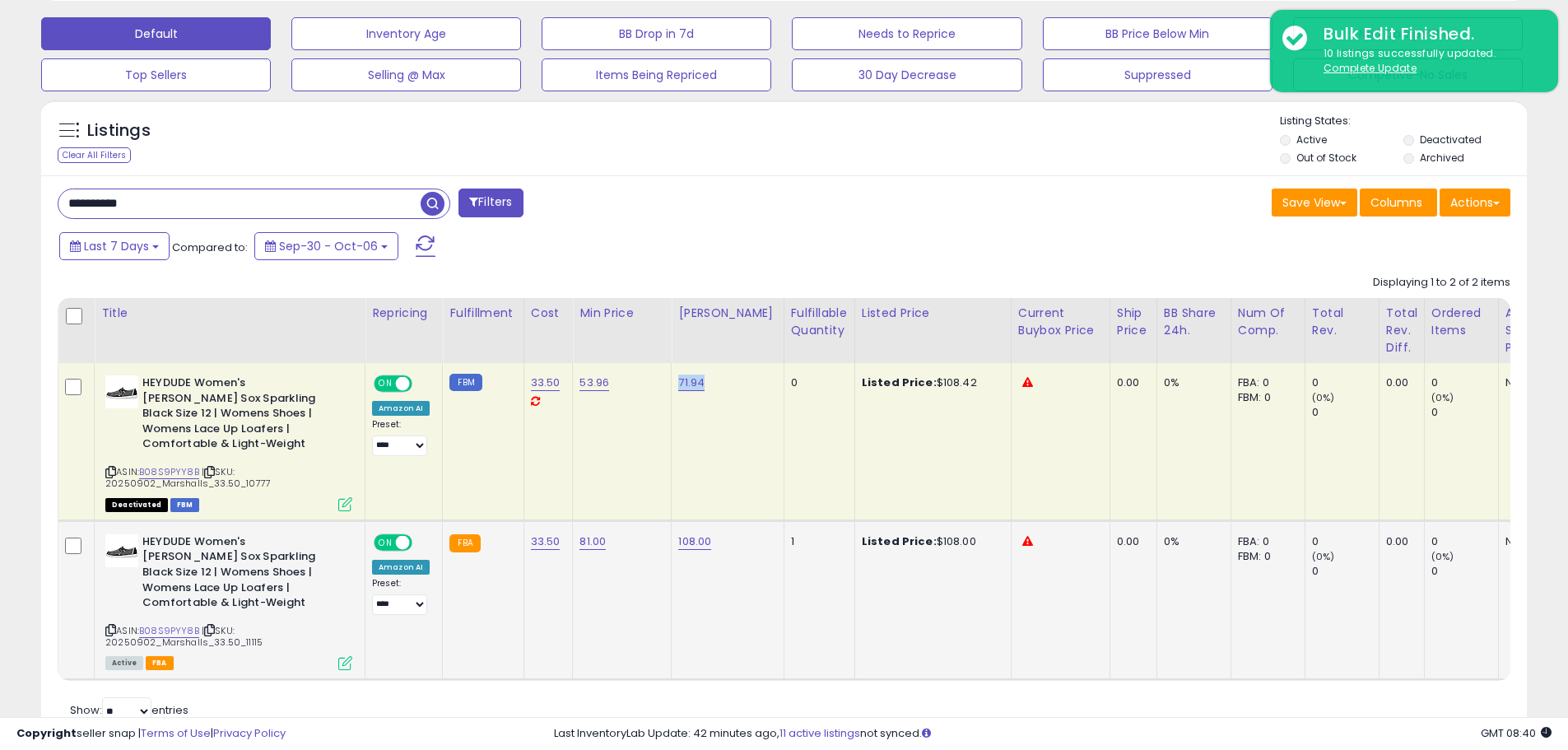
click at [672, 382] on td "71.94" at bounding box center [727, 442] width 112 height 157
copy link "71.94"
click at [729, 221] on div "**********" at bounding box center [415, 205] width 739 height 33
